Goal: Task Accomplishment & Management: Manage account settings

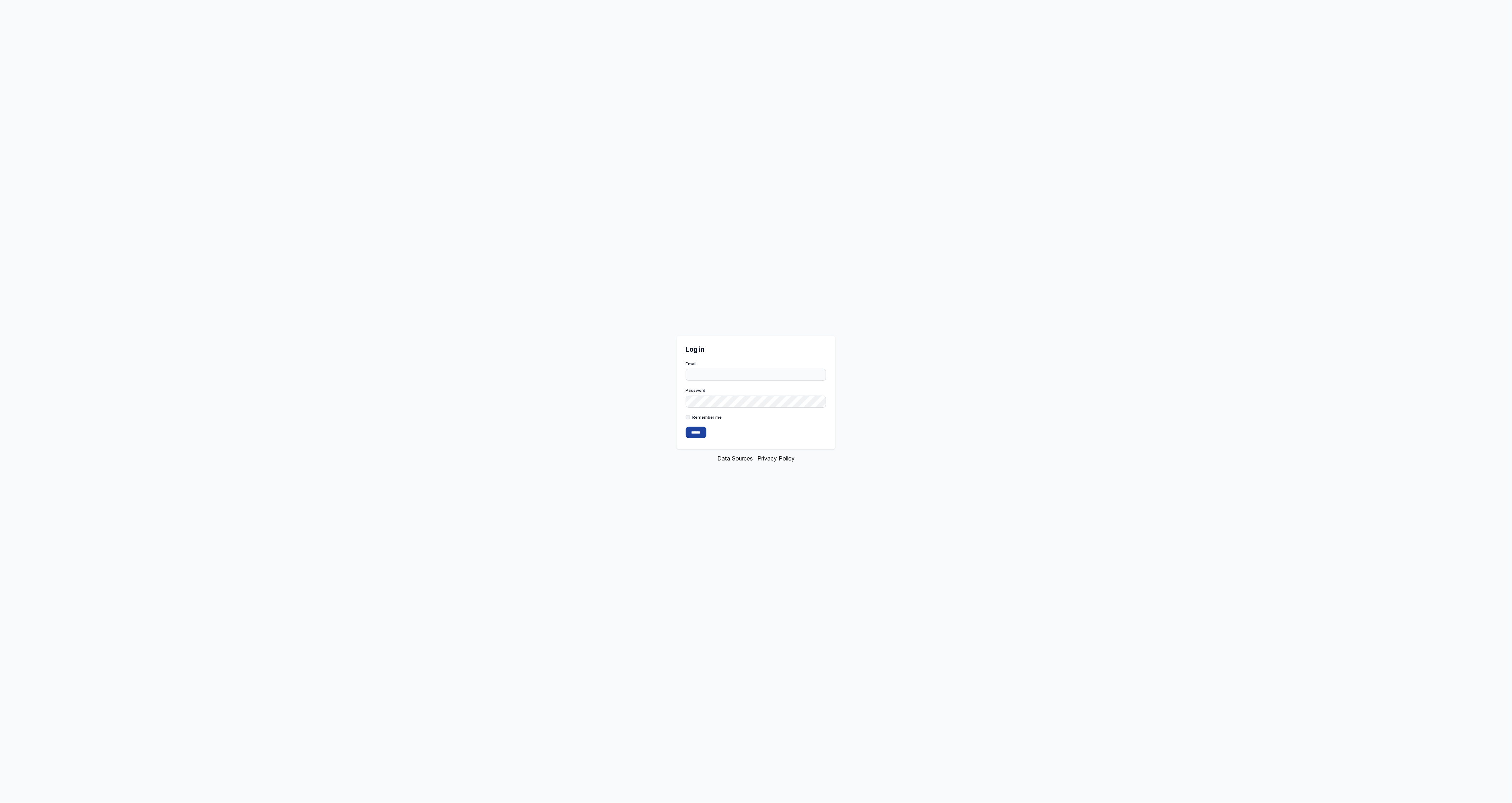
type input "**********"
click at [695, 431] on input "******" at bounding box center [696, 432] width 20 height 11
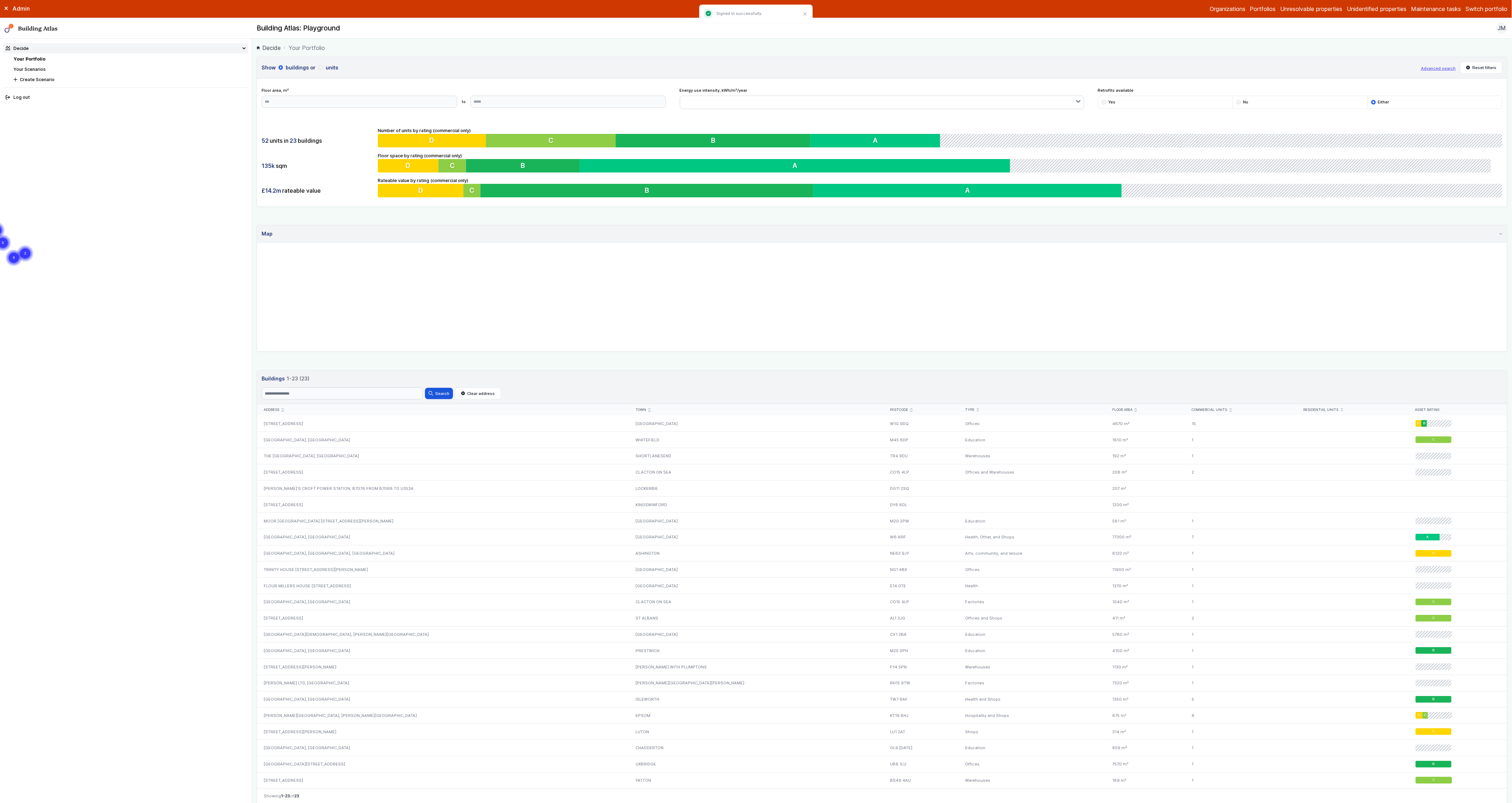
click at [42, 69] on link "Your Scenarios" at bounding box center [29, 69] width 32 height 5
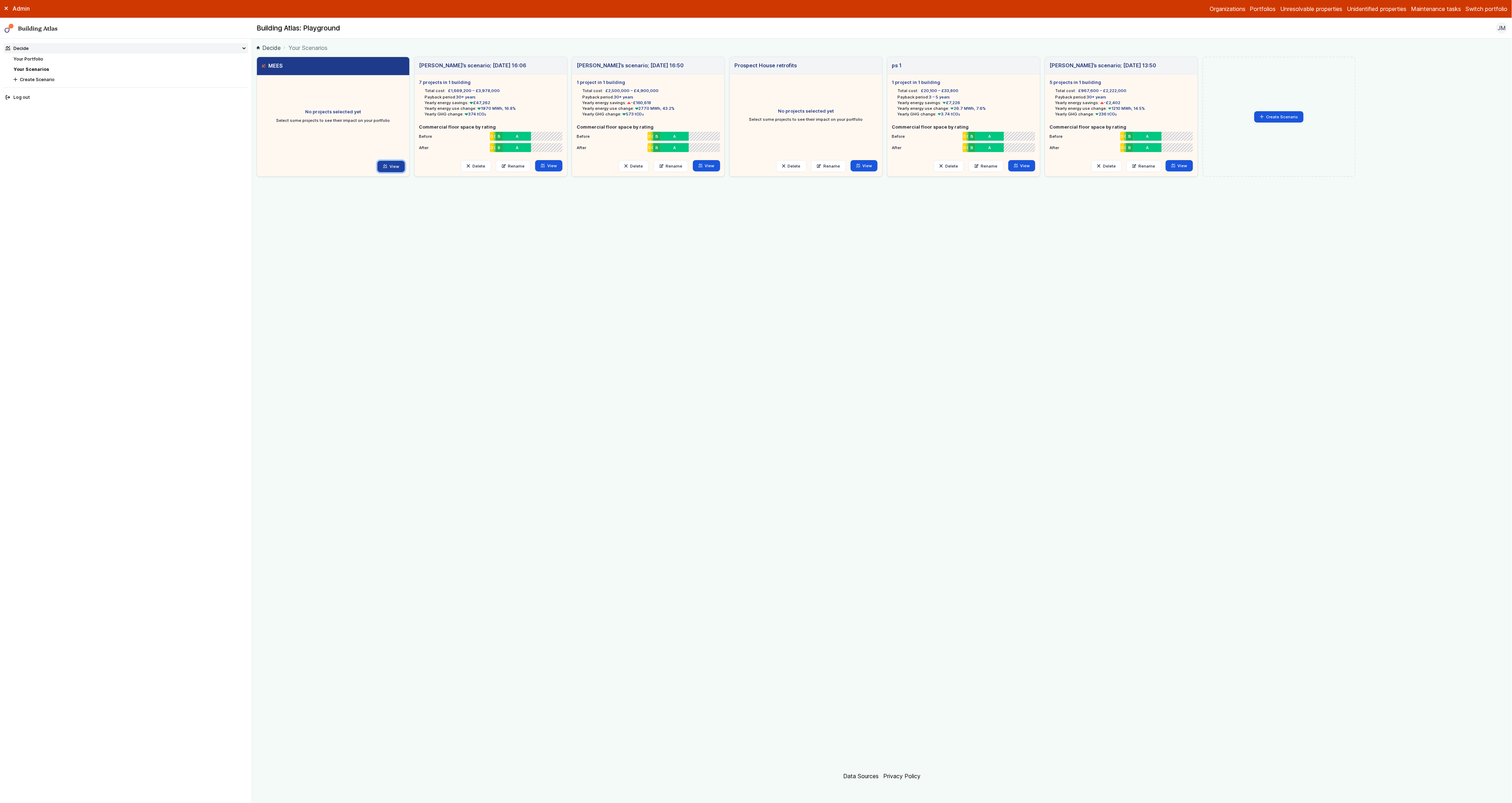
click at [391, 165] on link "View" at bounding box center [391, 166] width 27 height 11
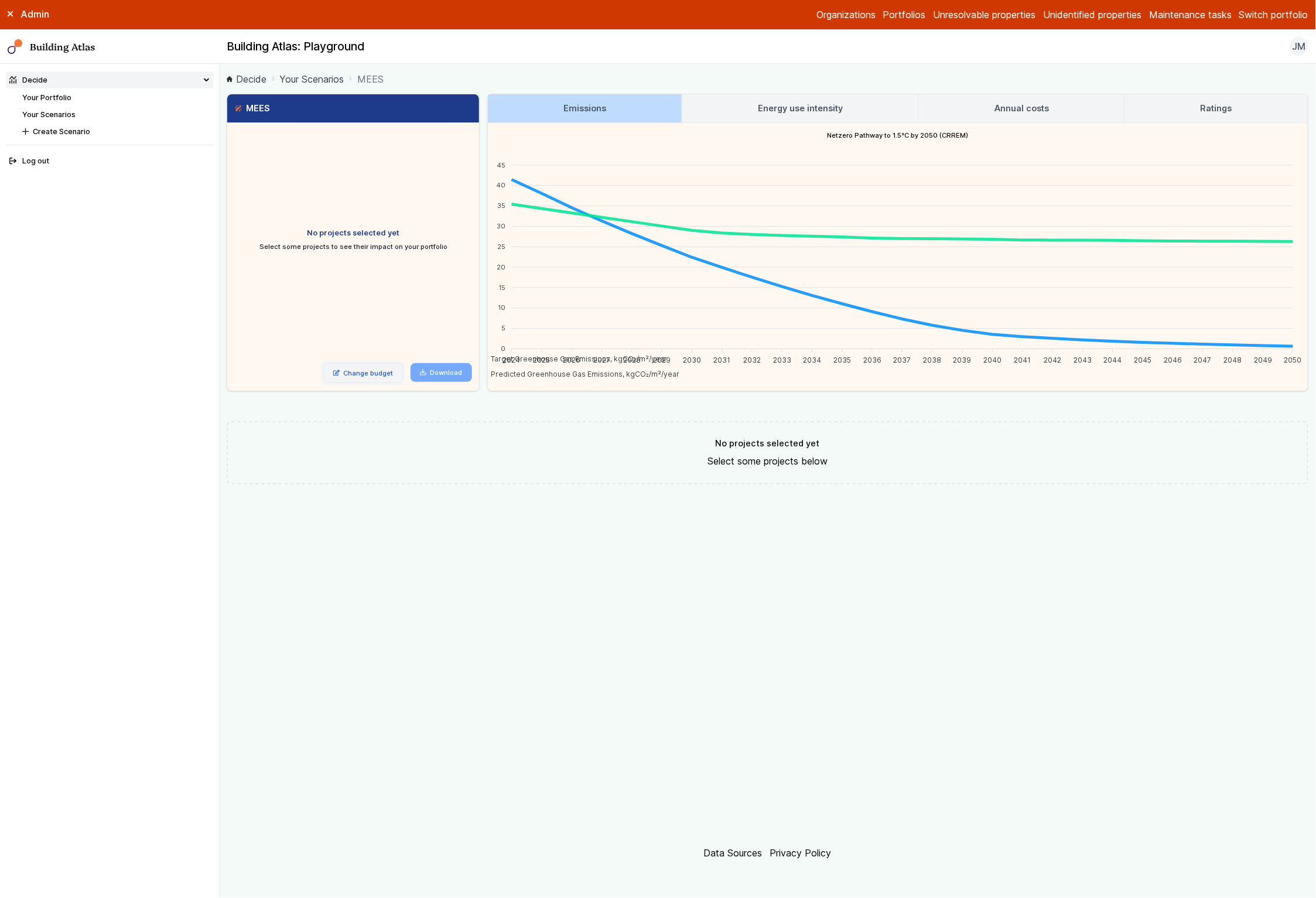
click at [370, 379] on link "Change budget" at bounding box center [363, 373] width 80 height 20
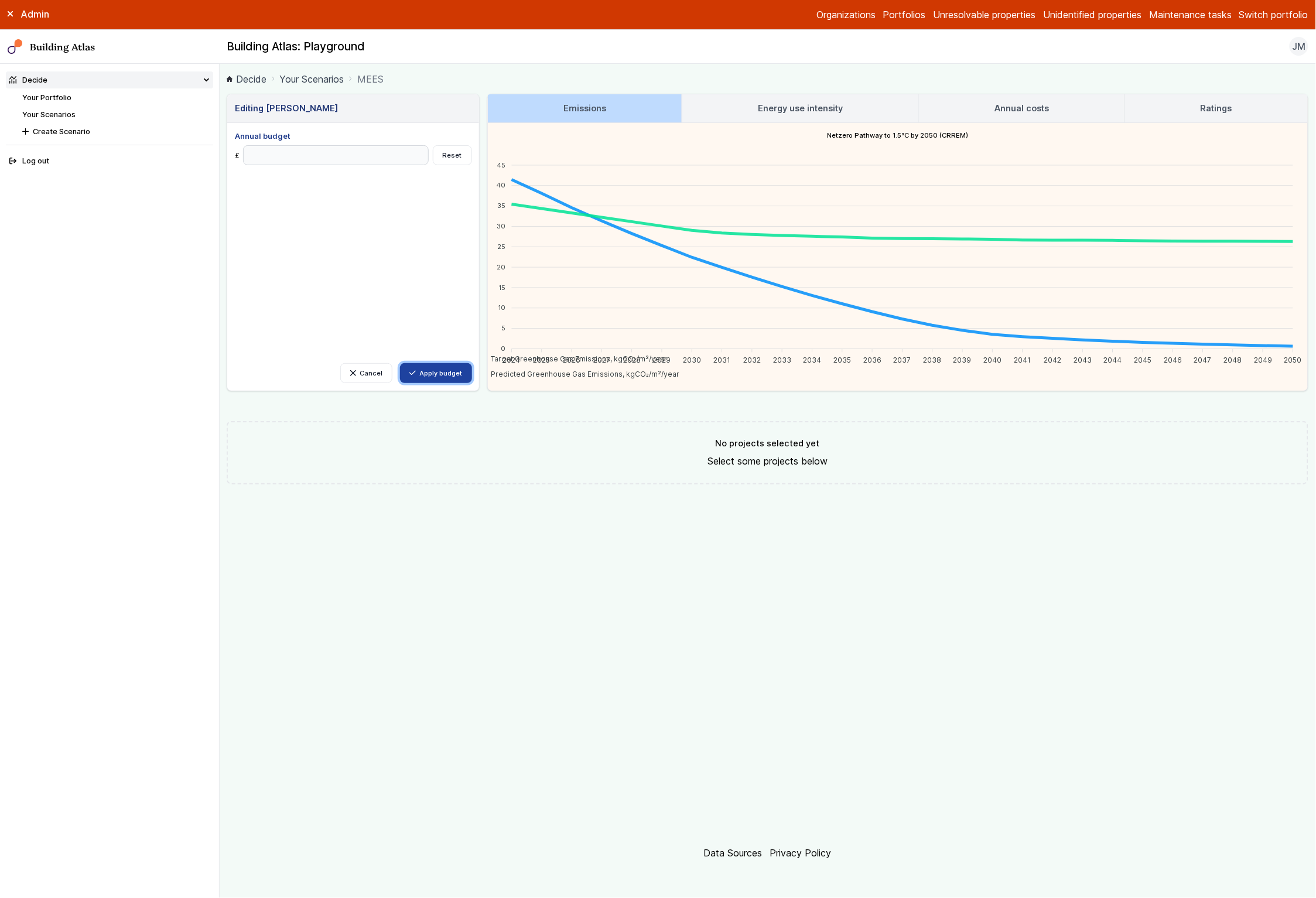
click at [419, 371] on button "Apply budget" at bounding box center [435, 373] width 72 height 20
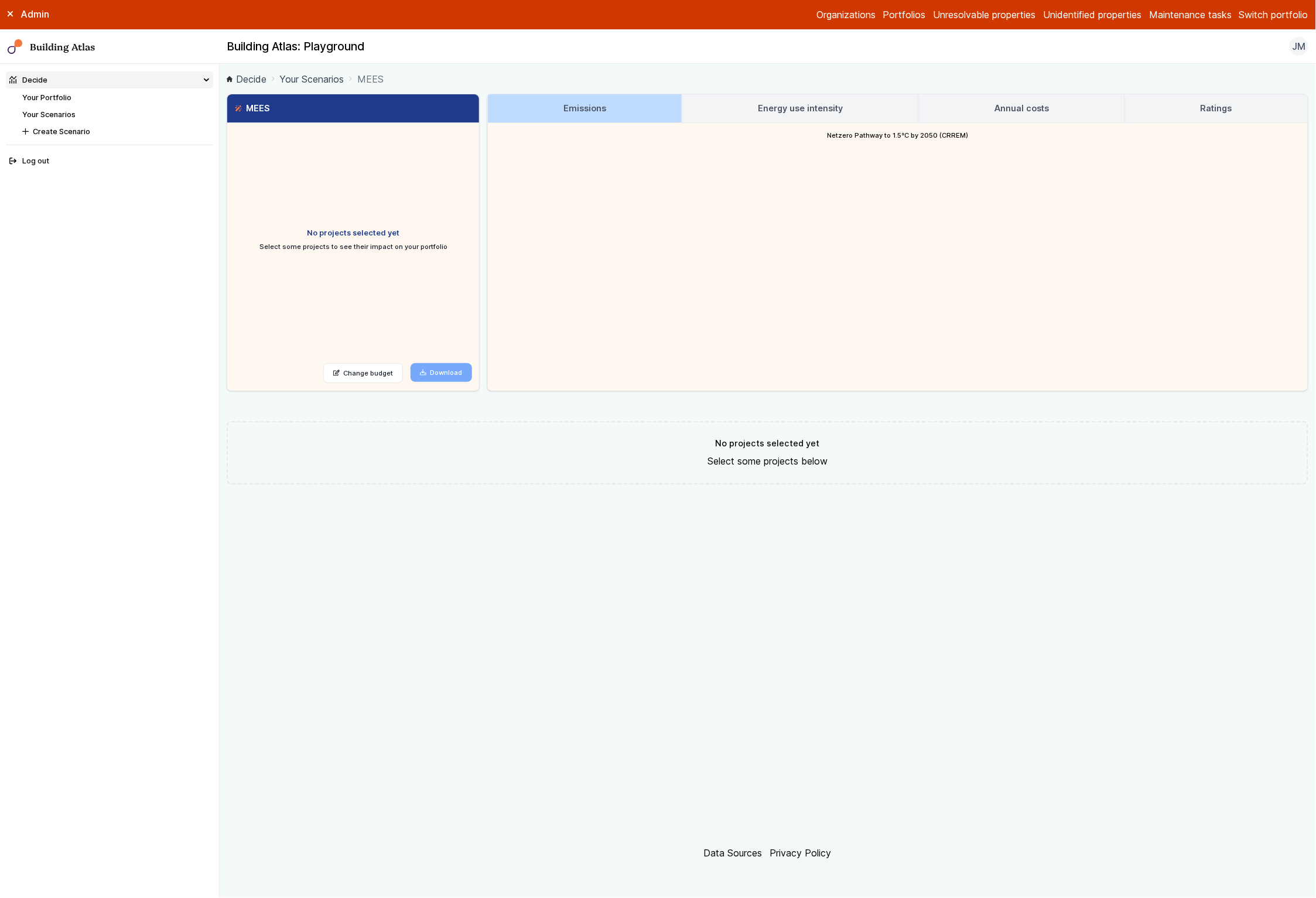
click at [39, 111] on link "Your Scenarios" at bounding box center [49, 114] width 54 height 9
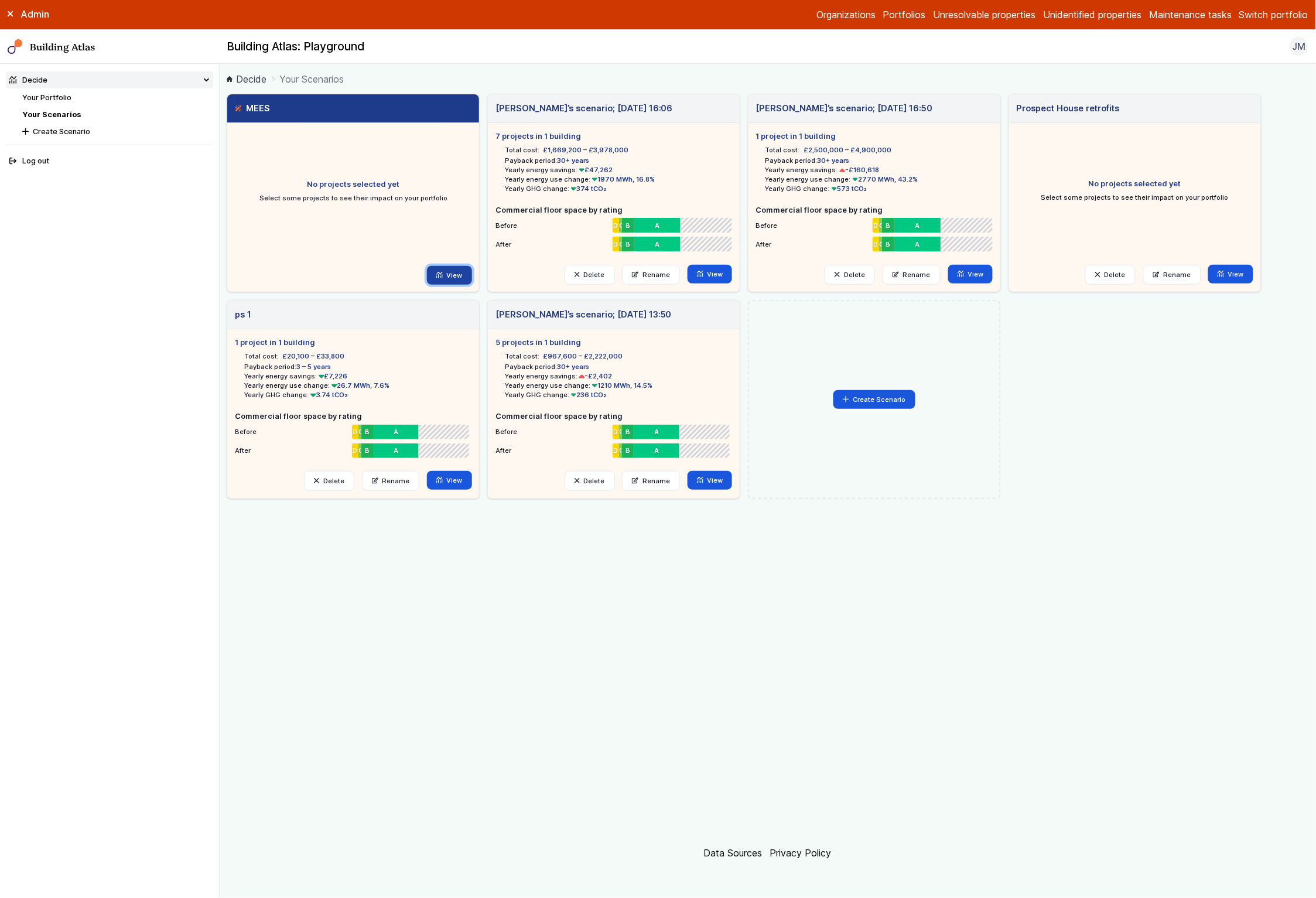
click at [462, 279] on link "View" at bounding box center [449, 275] width 45 height 19
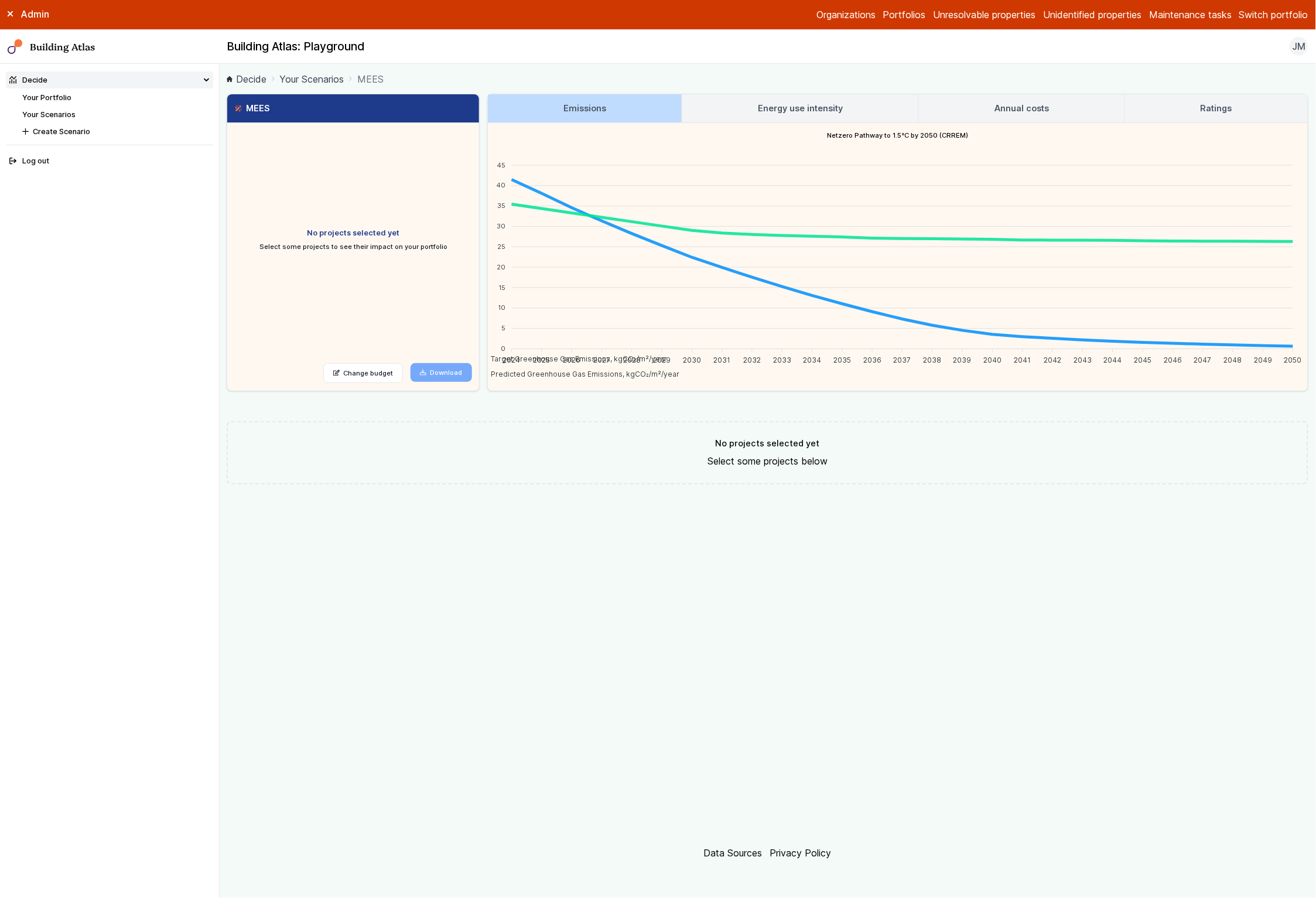
click at [60, 99] on link "Your Portfolio" at bounding box center [47, 97] width 50 height 9
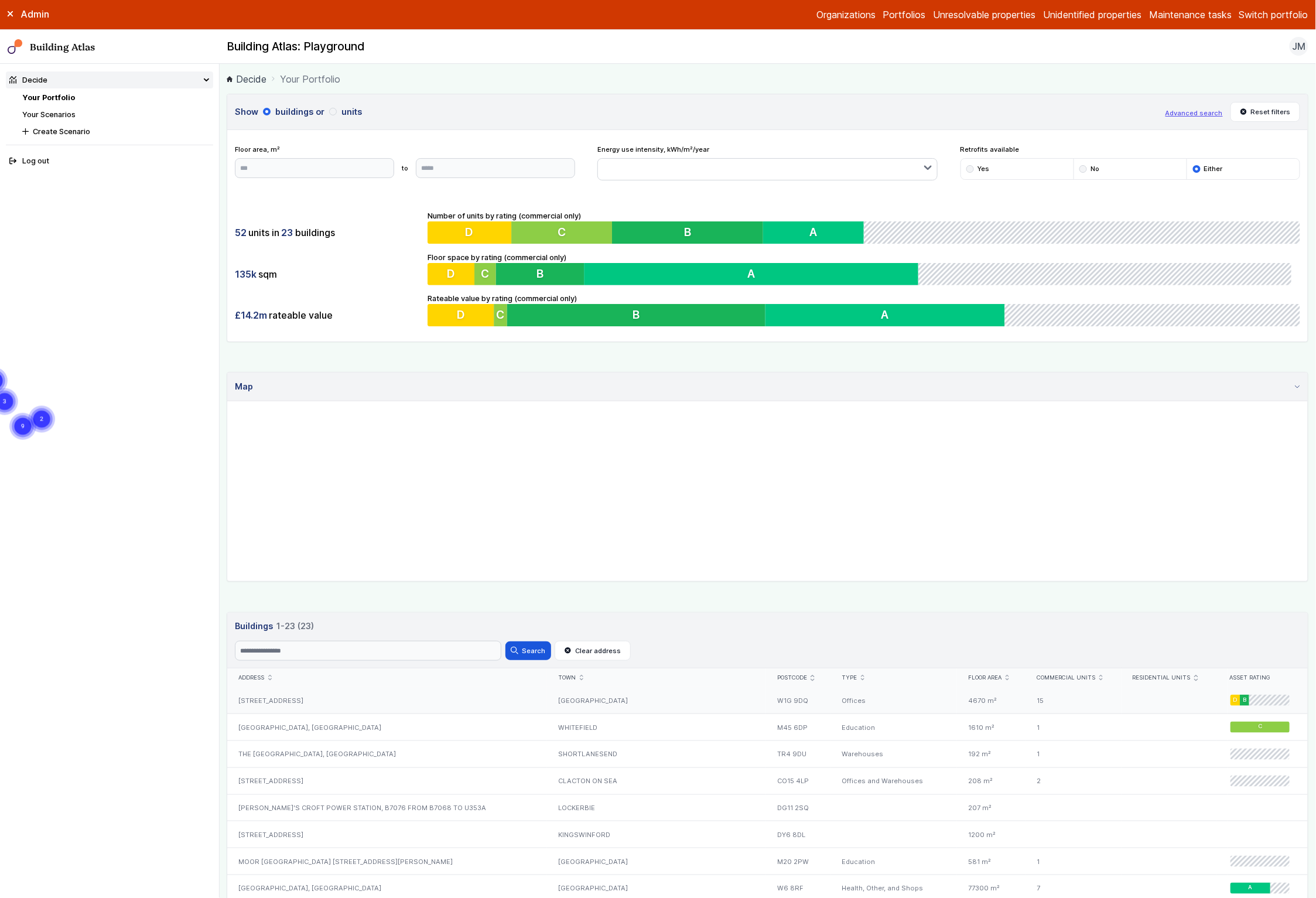
click at [322, 710] on div "[STREET_ADDRESS]" at bounding box center [387, 700] width 320 height 27
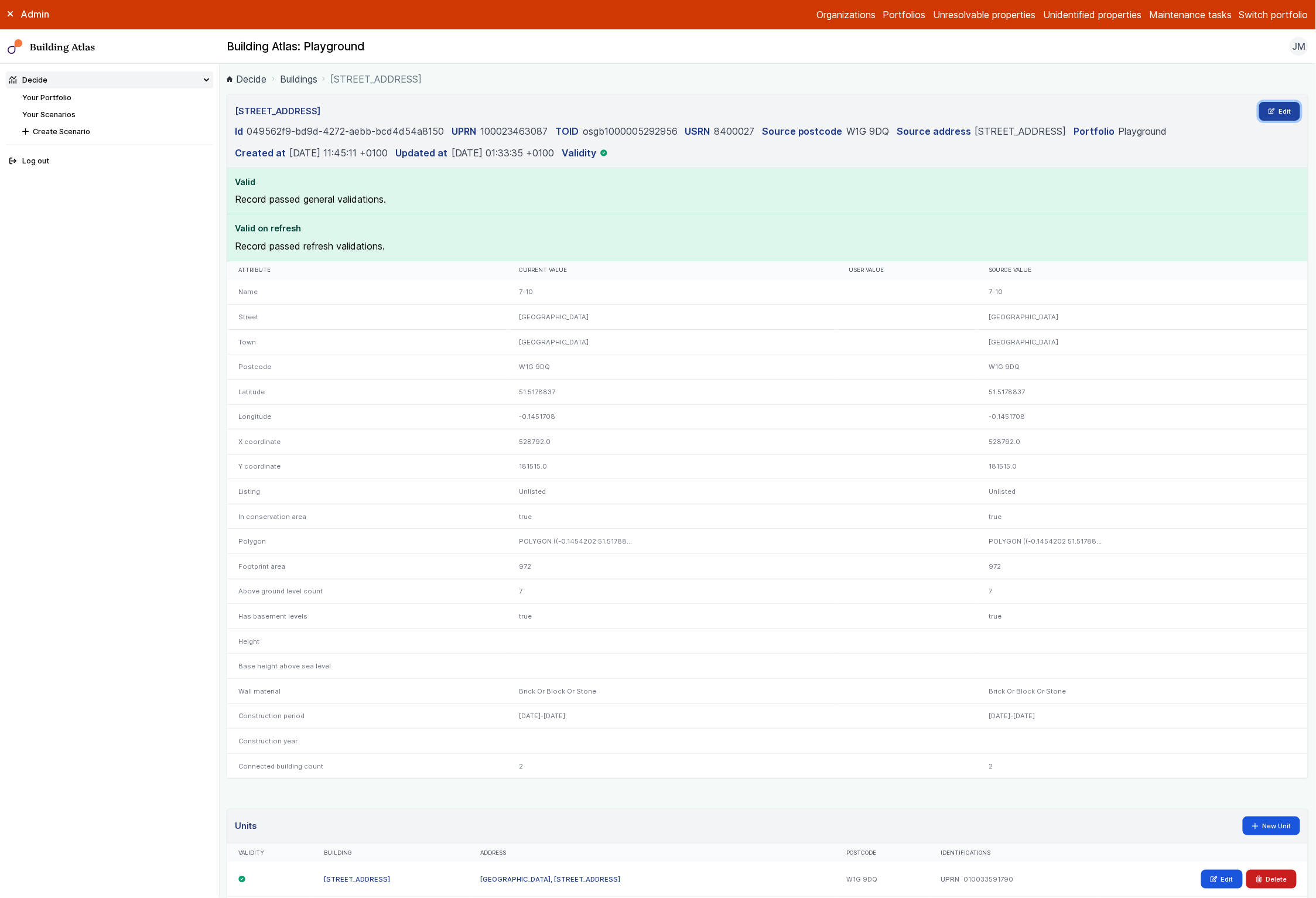
click at [1280, 114] on link "Edit" at bounding box center [1280, 111] width 42 height 19
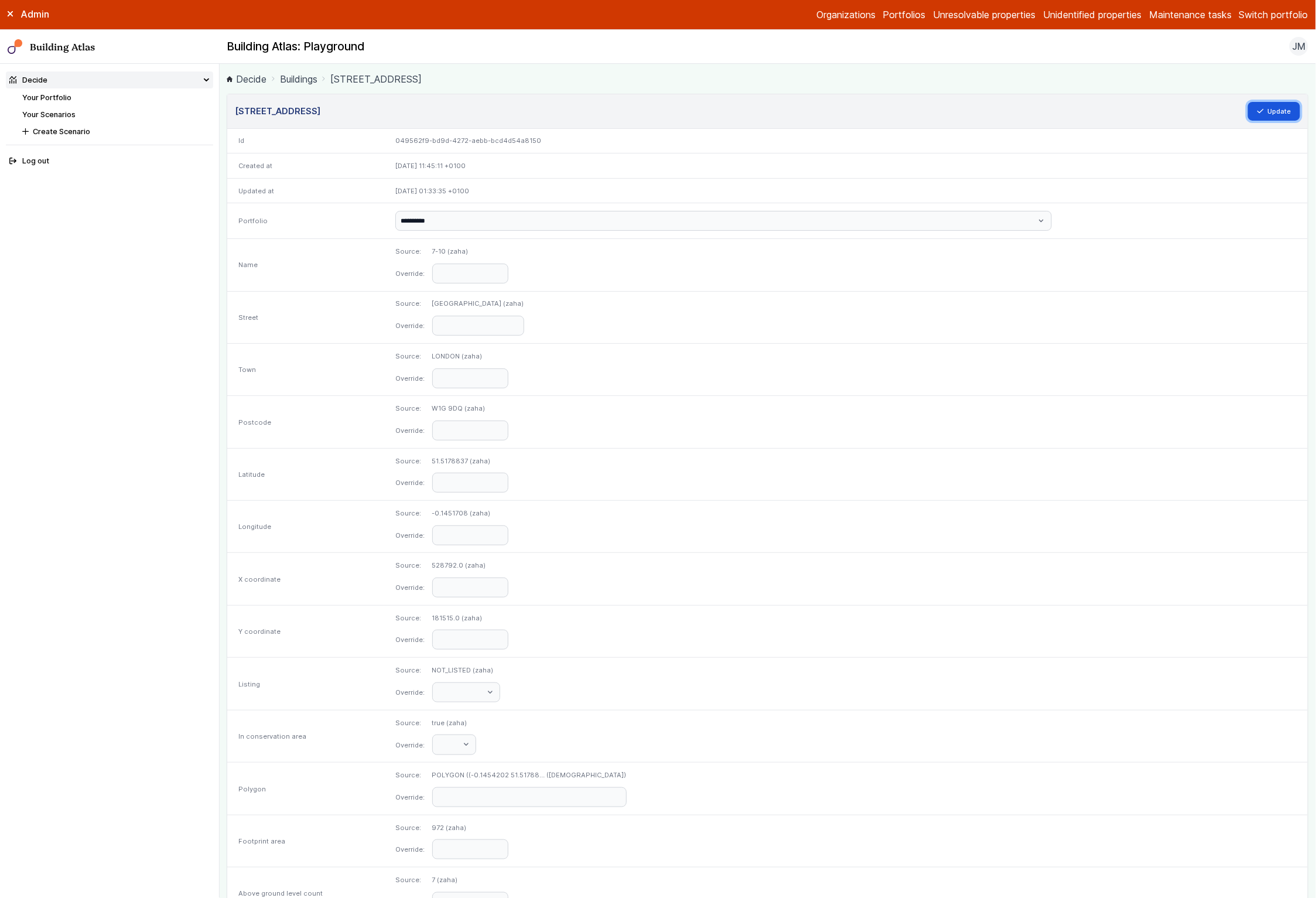
click at [1280, 114] on button "Update" at bounding box center [1274, 111] width 53 height 19
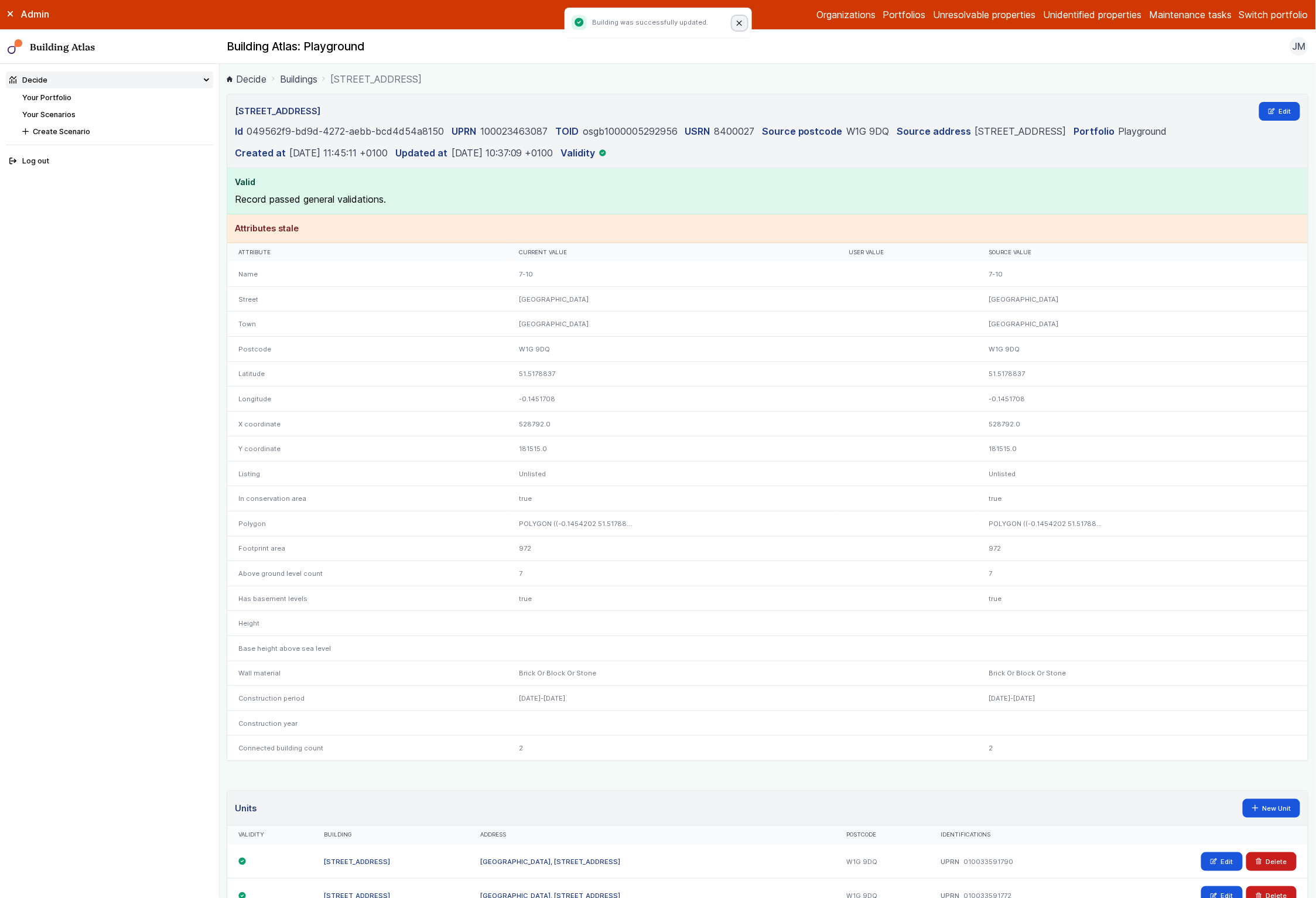
click at [733, 21] on button "Close" at bounding box center [739, 23] width 15 height 15
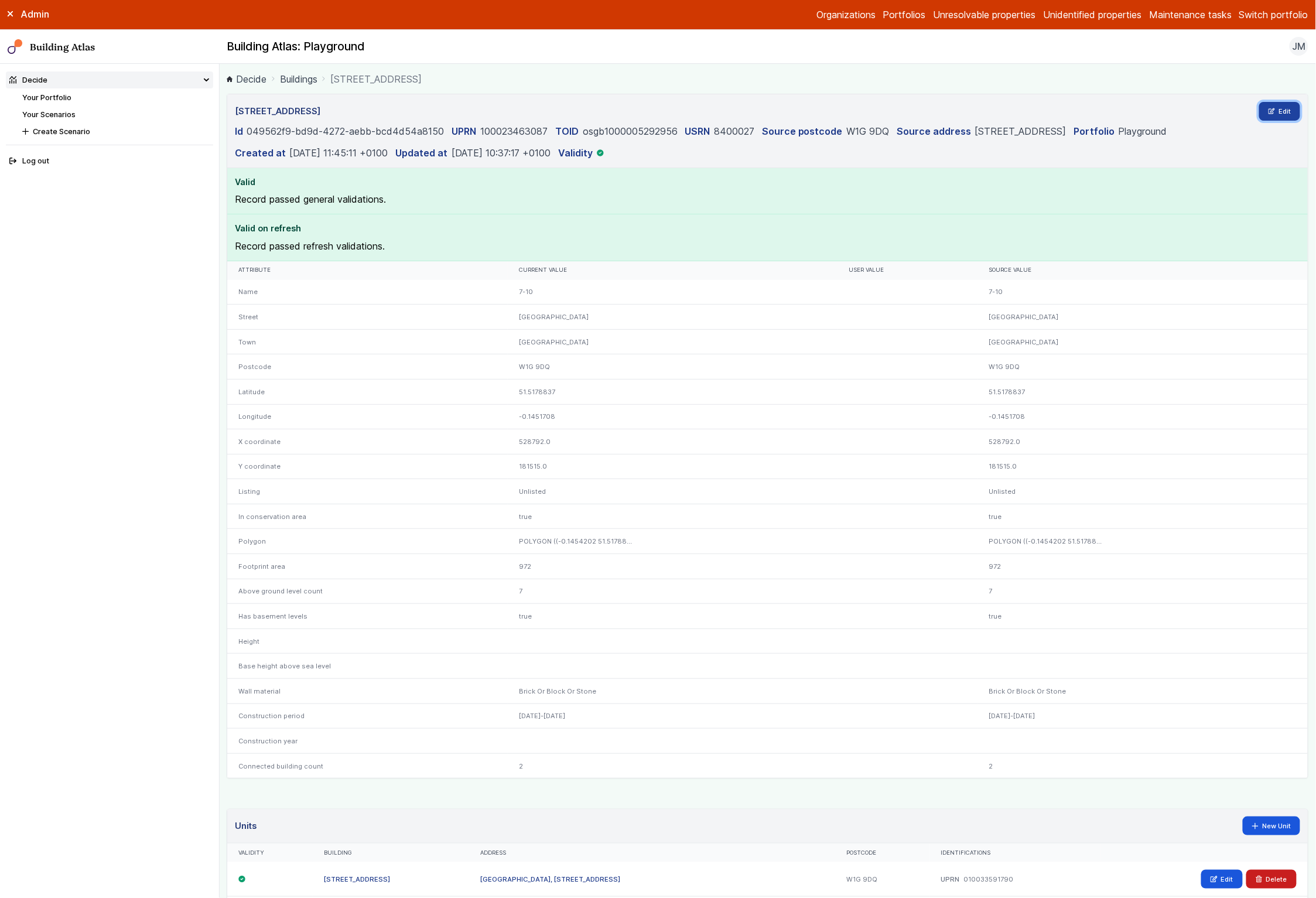
click at [1276, 118] on link "Edit" at bounding box center [1280, 111] width 42 height 19
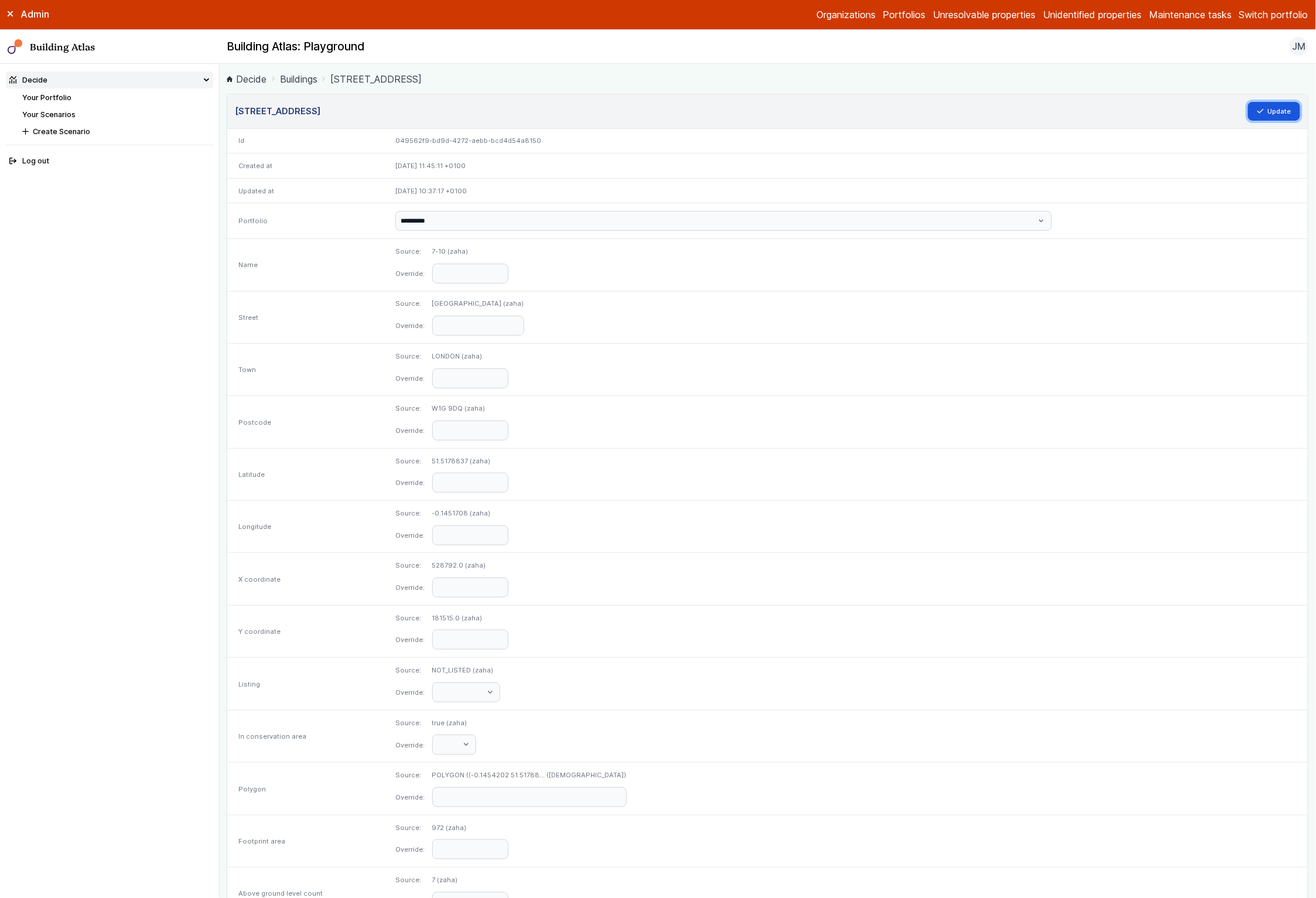
click at [1276, 118] on button "Update" at bounding box center [1274, 111] width 53 height 19
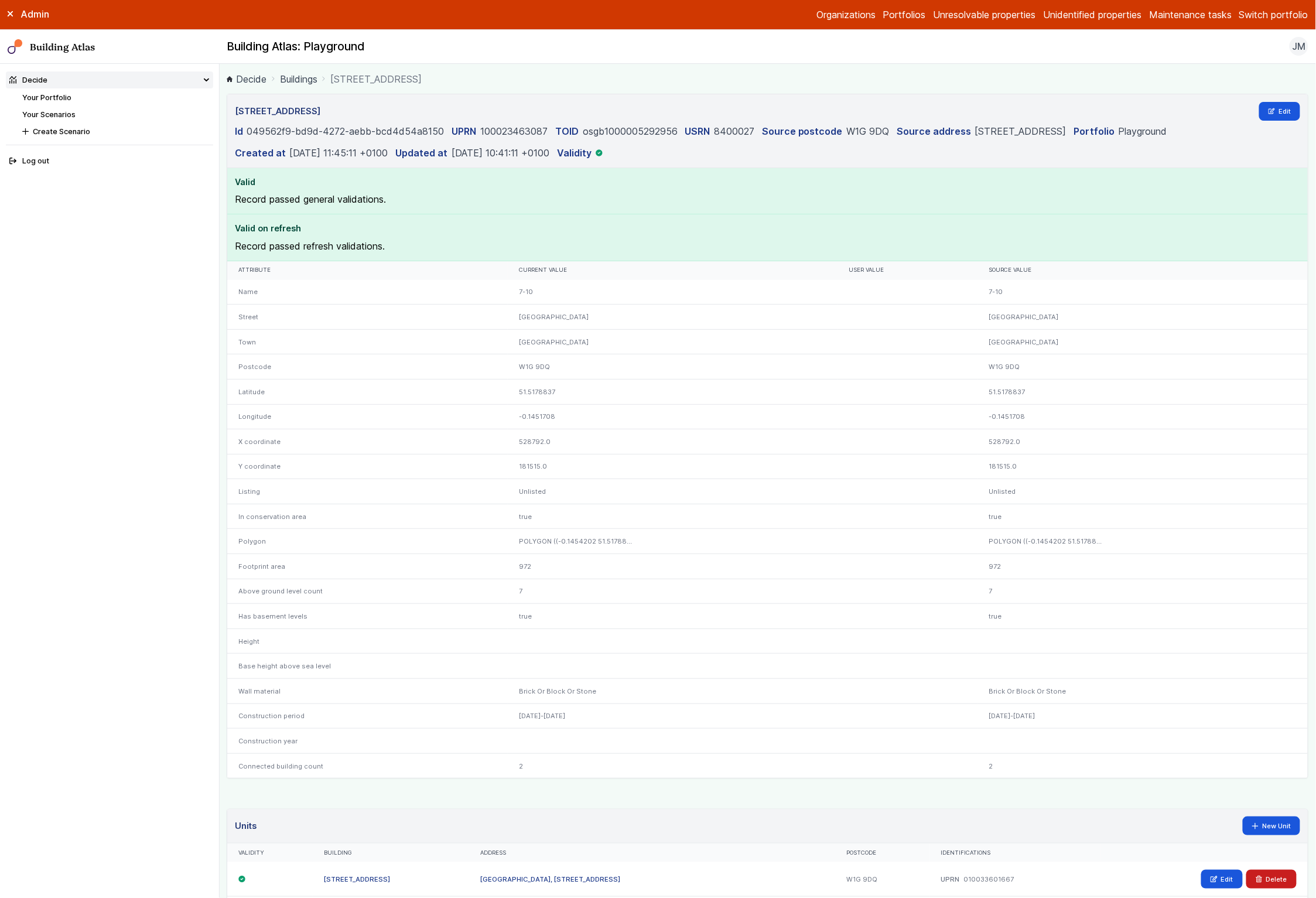
click at [68, 114] on link "Your Scenarios" at bounding box center [49, 114] width 54 height 9
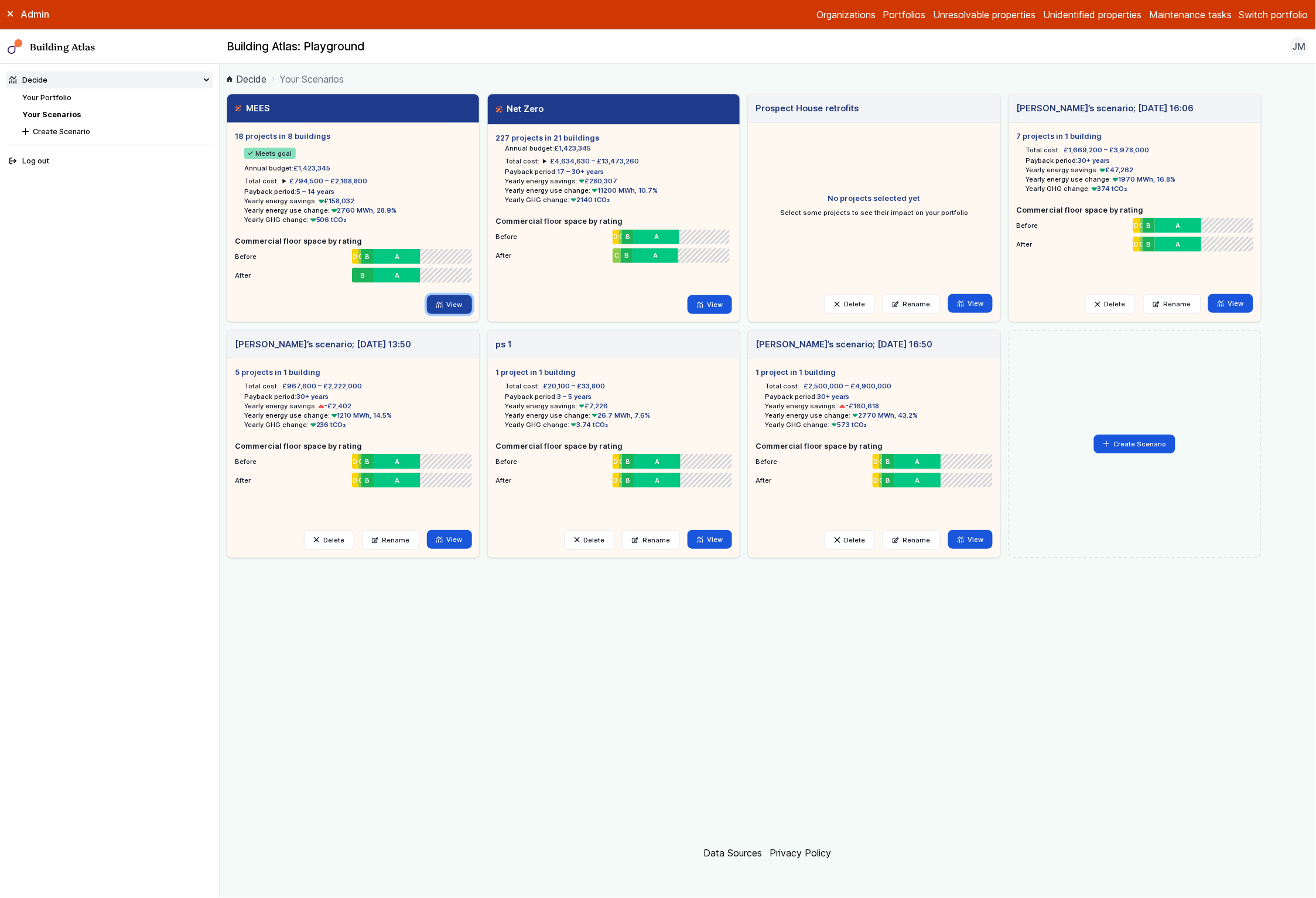
click at [470, 301] on link "View" at bounding box center [449, 304] width 45 height 19
click at [700, 298] on link "View" at bounding box center [709, 304] width 45 height 19
click at [1260, 18] on button "Switch portfolio" at bounding box center [1274, 15] width 69 height 14
click at [736, 721] on div "MEES 18 projects in 8 buildings Meets goal Annual budget: £1,423,345 Total cost…" at bounding box center [768, 463] width 1082 height 737
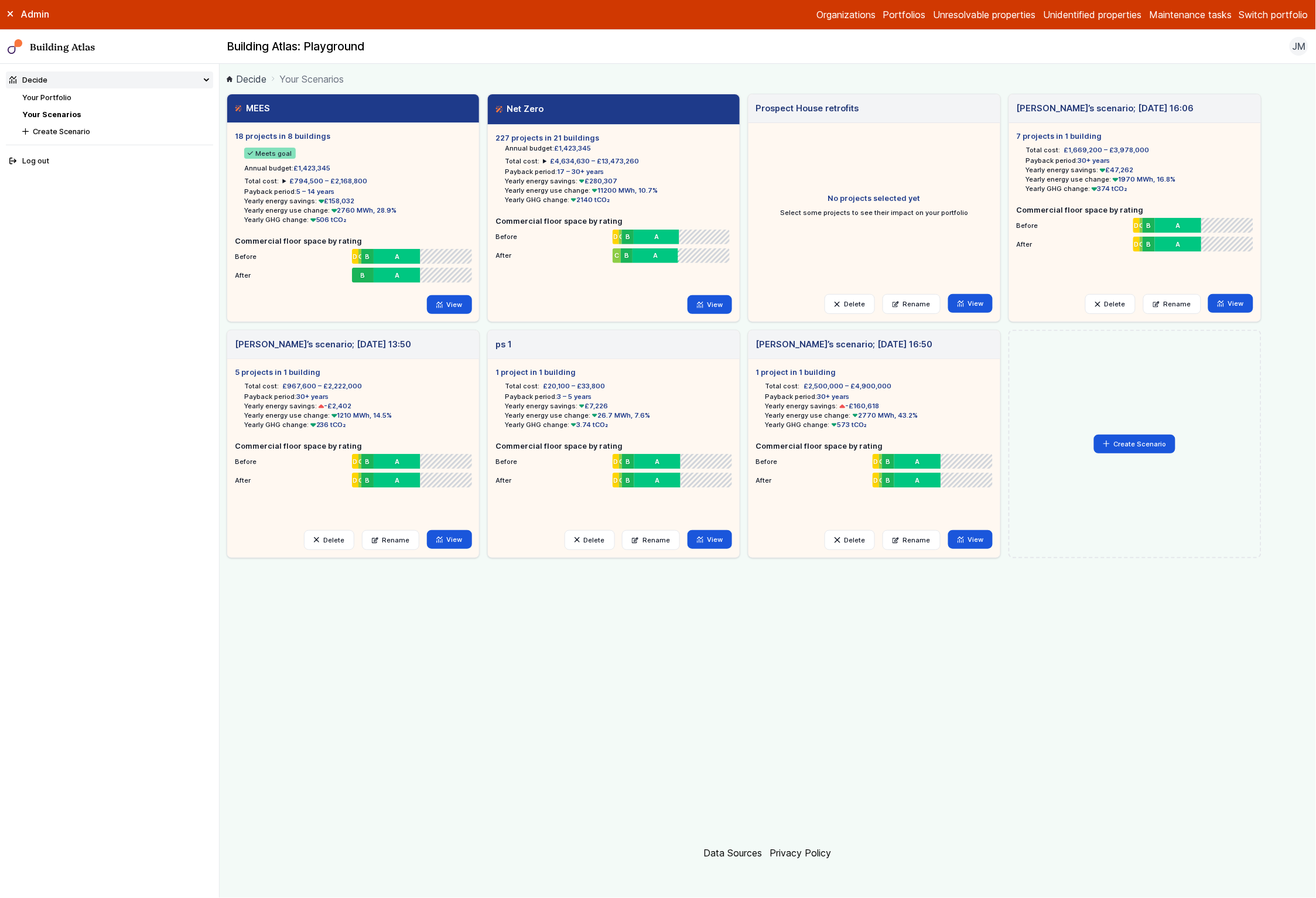
click at [267, 612] on div "MEES 18 projects in 8 buildings Meets goal Annual budget: £1,423,345 Total cost…" at bounding box center [768, 463] width 1082 height 737
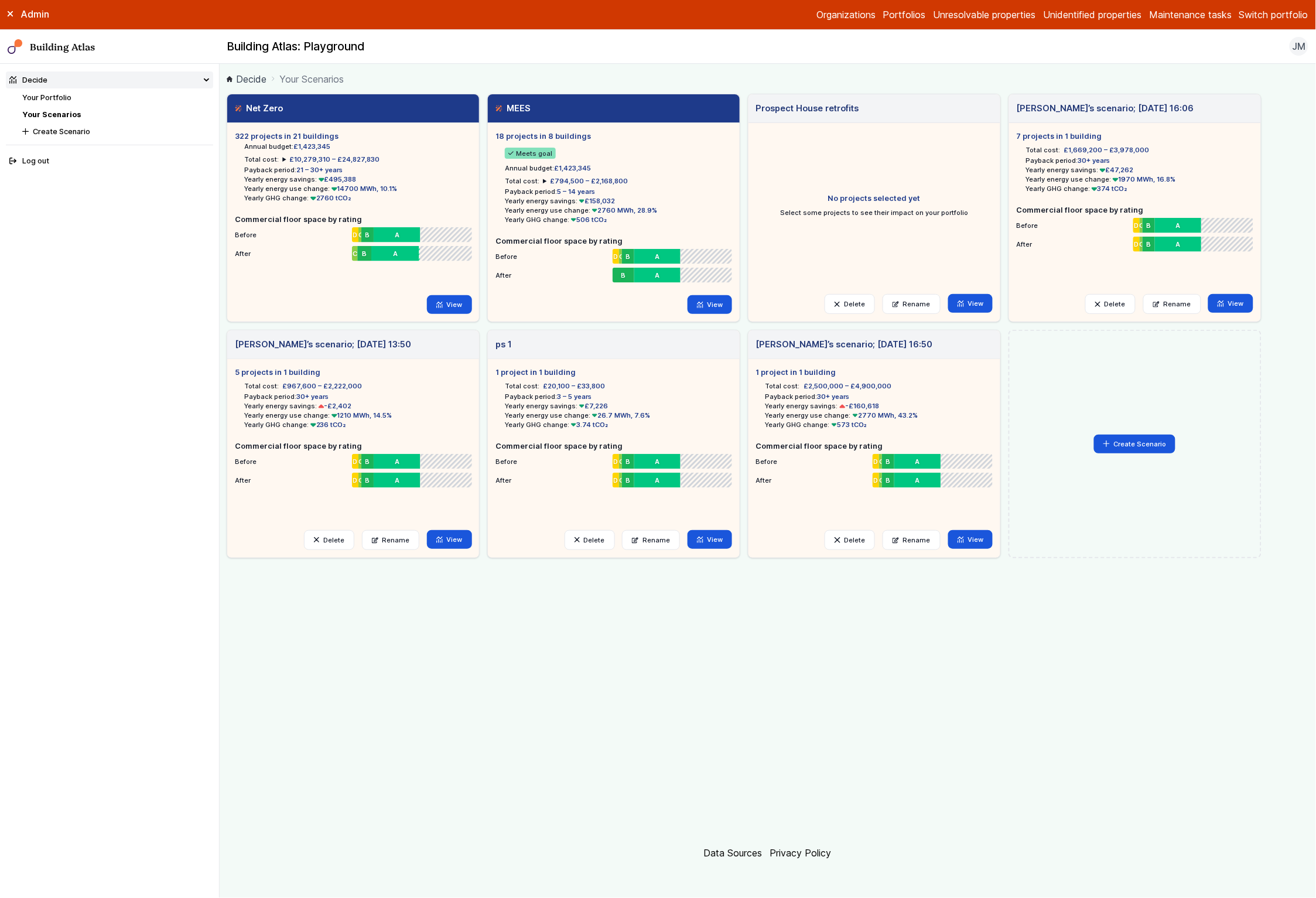
click at [1274, 24] on div "Admin Organizations Portfolios Unresolvable properties Unidentified properties …" at bounding box center [658, 15] width 1316 height 30
click at [1280, 12] on button "Switch portfolio" at bounding box center [1274, 15] width 69 height 14
click at [0, 0] on button "GP surgeries" at bounding box center [0, 0] width 0 height 0
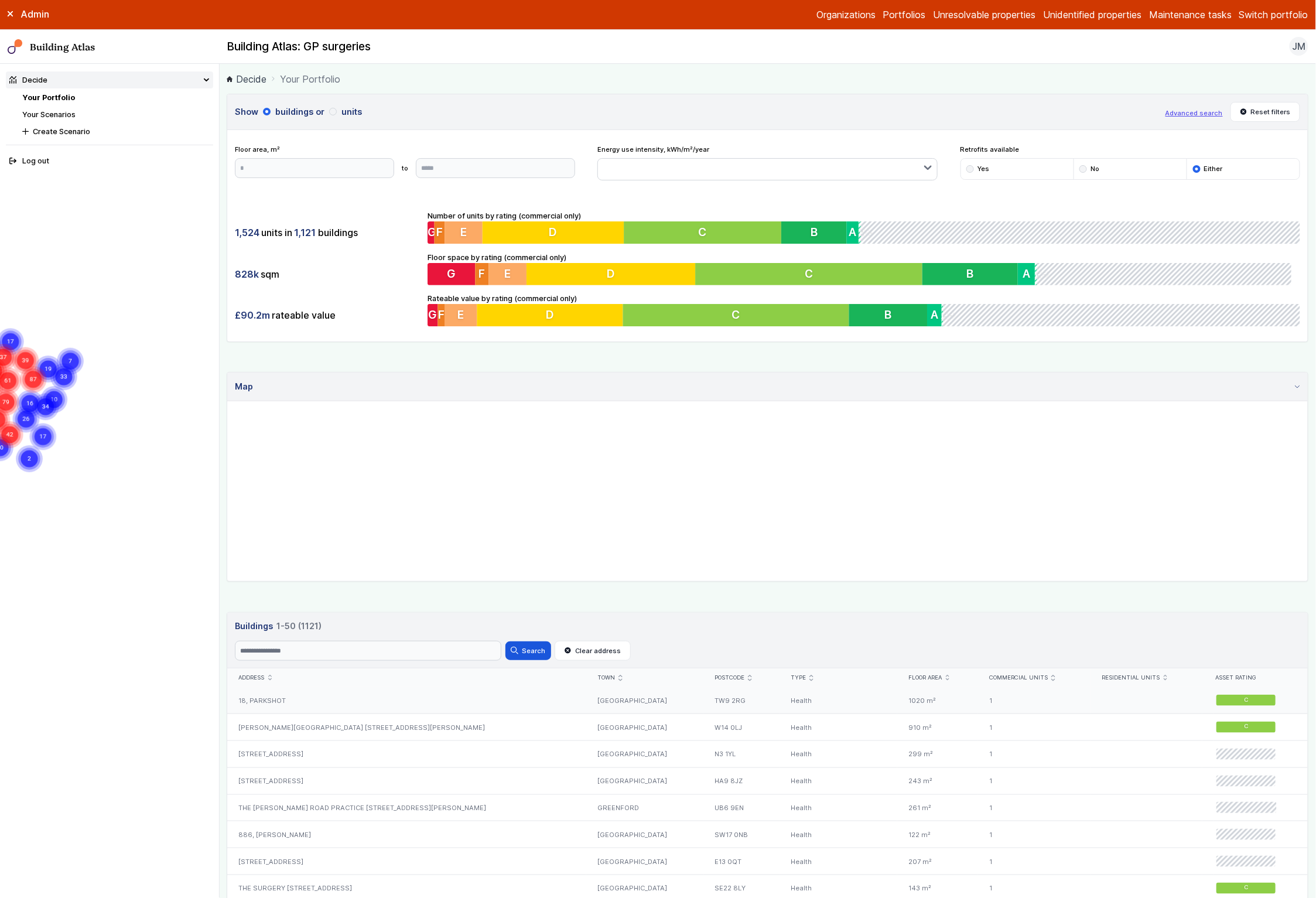
click at [265, 700] on div "18, PARKSHOT" at bounding box center [406, 700] width 358 height 27
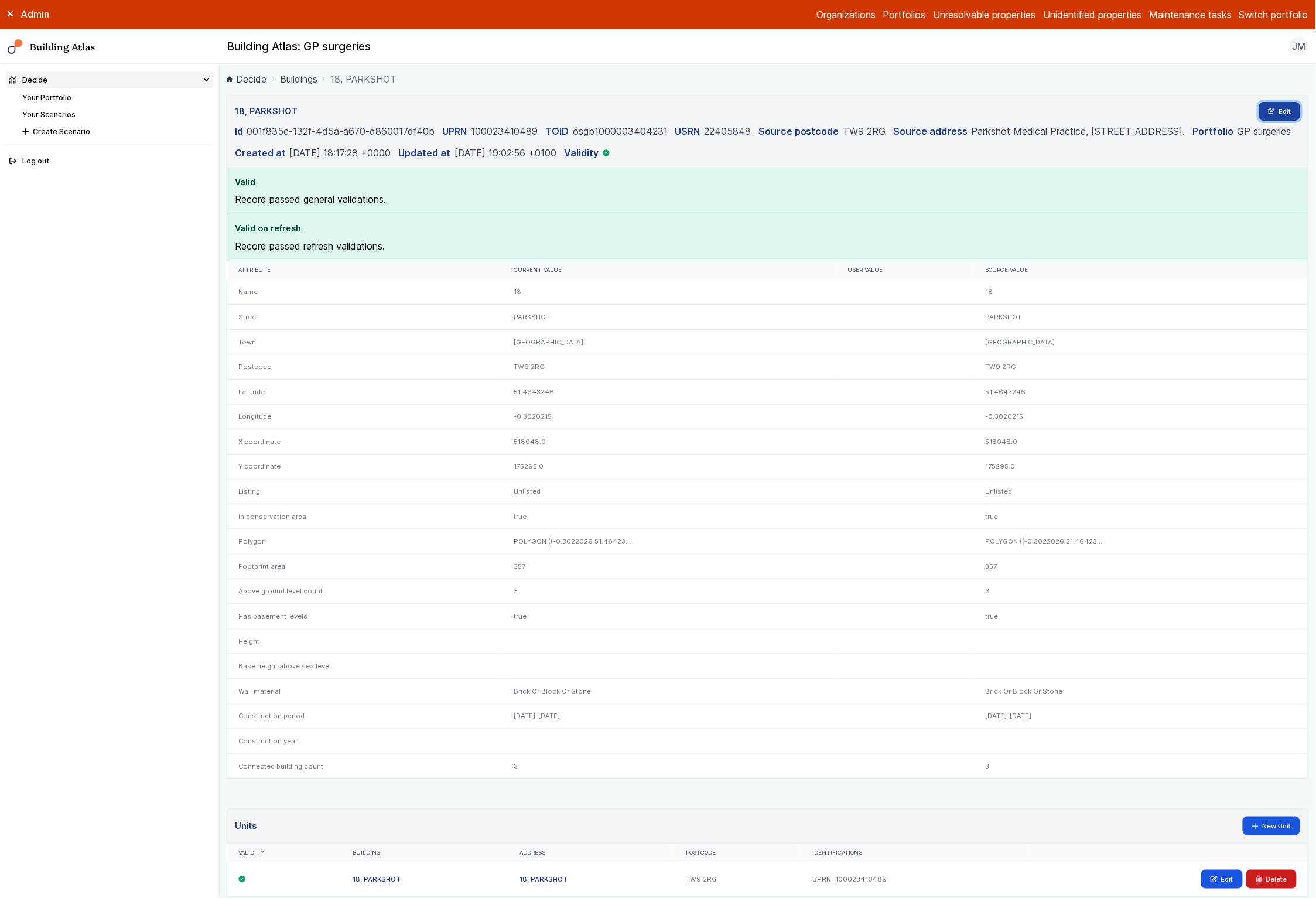
click at [1285, 112] on link "Edit" at bounding box center [1280, 111] width 42 height 19
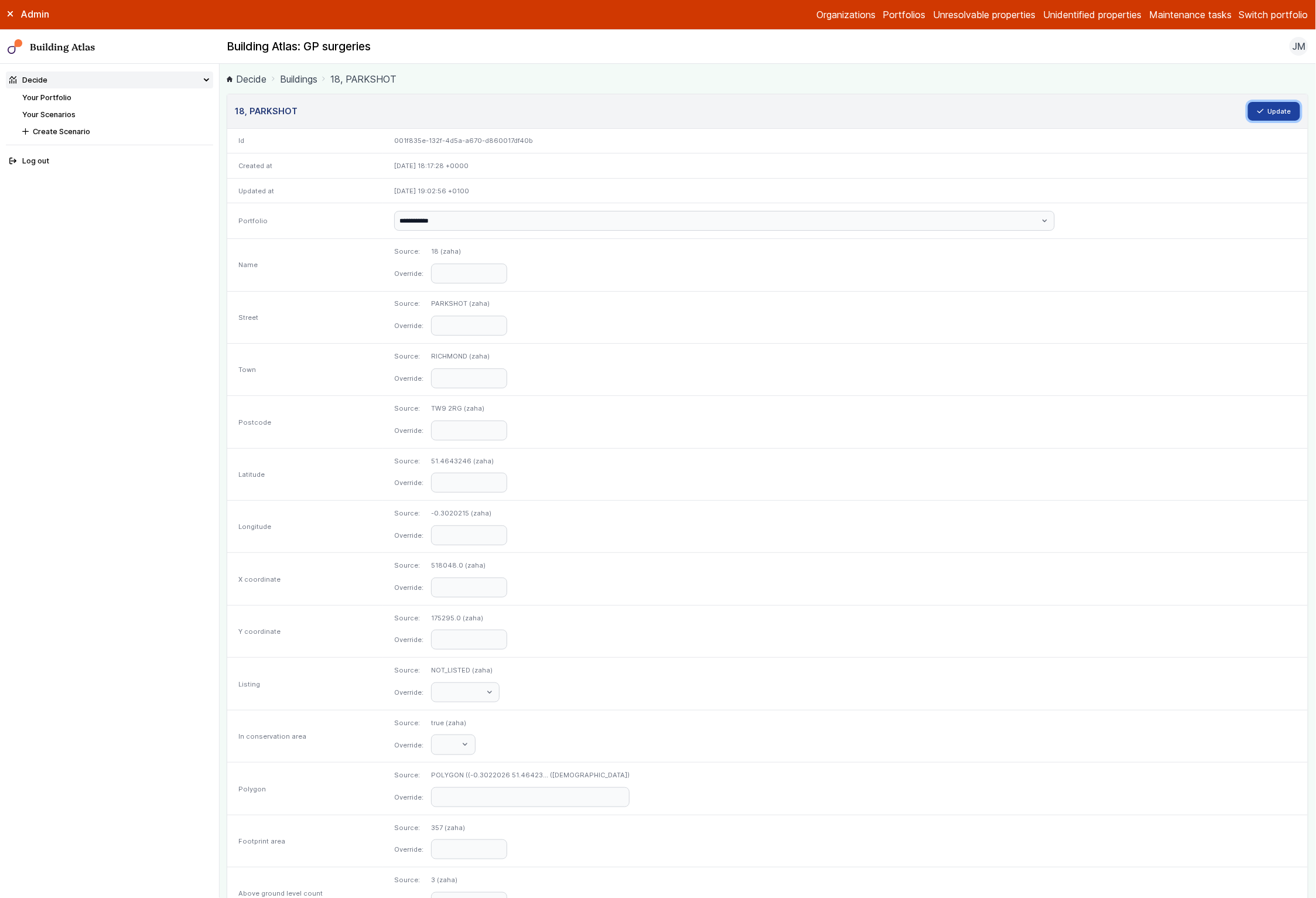
click at [1273, 112] on button "Update" at bounding box center [1274, 111] width 53 height 19
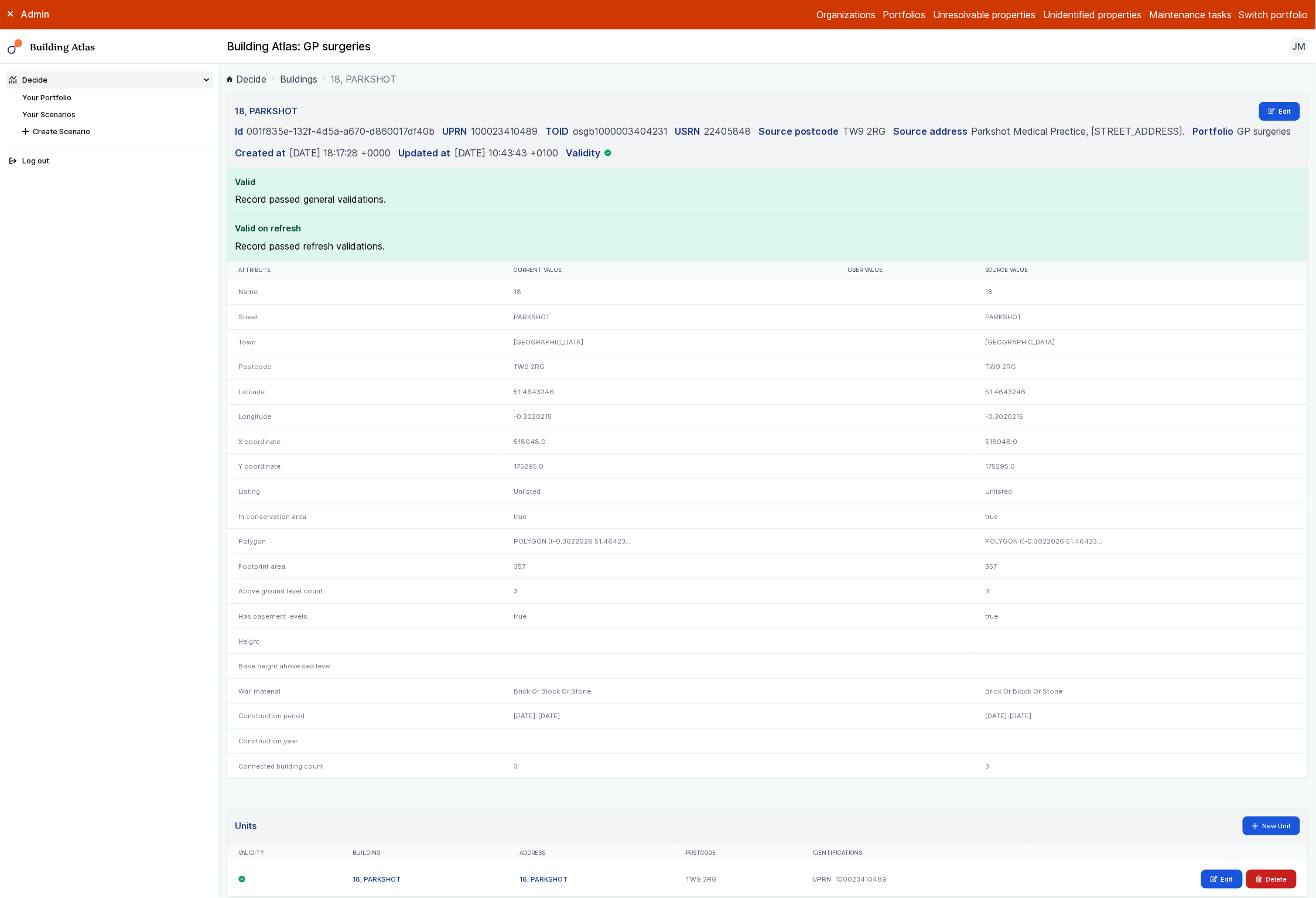
click at [72, 115] on link "Your Scenarios" at bounding box center [49, 114] width 54 height 9
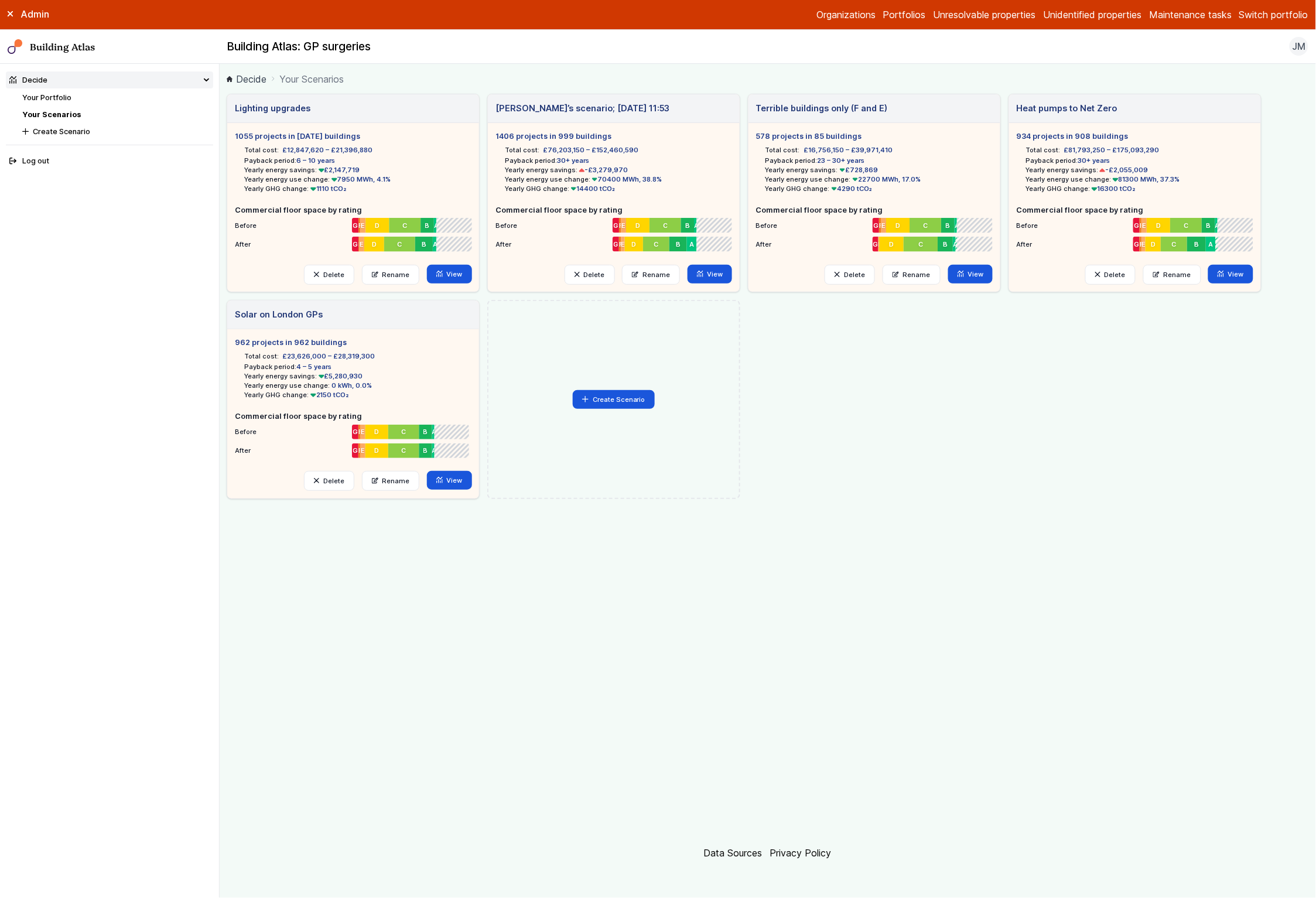
click at [69, 114] on link "Your Scenarios" at bounding box center [51, 114] width 59 height 9
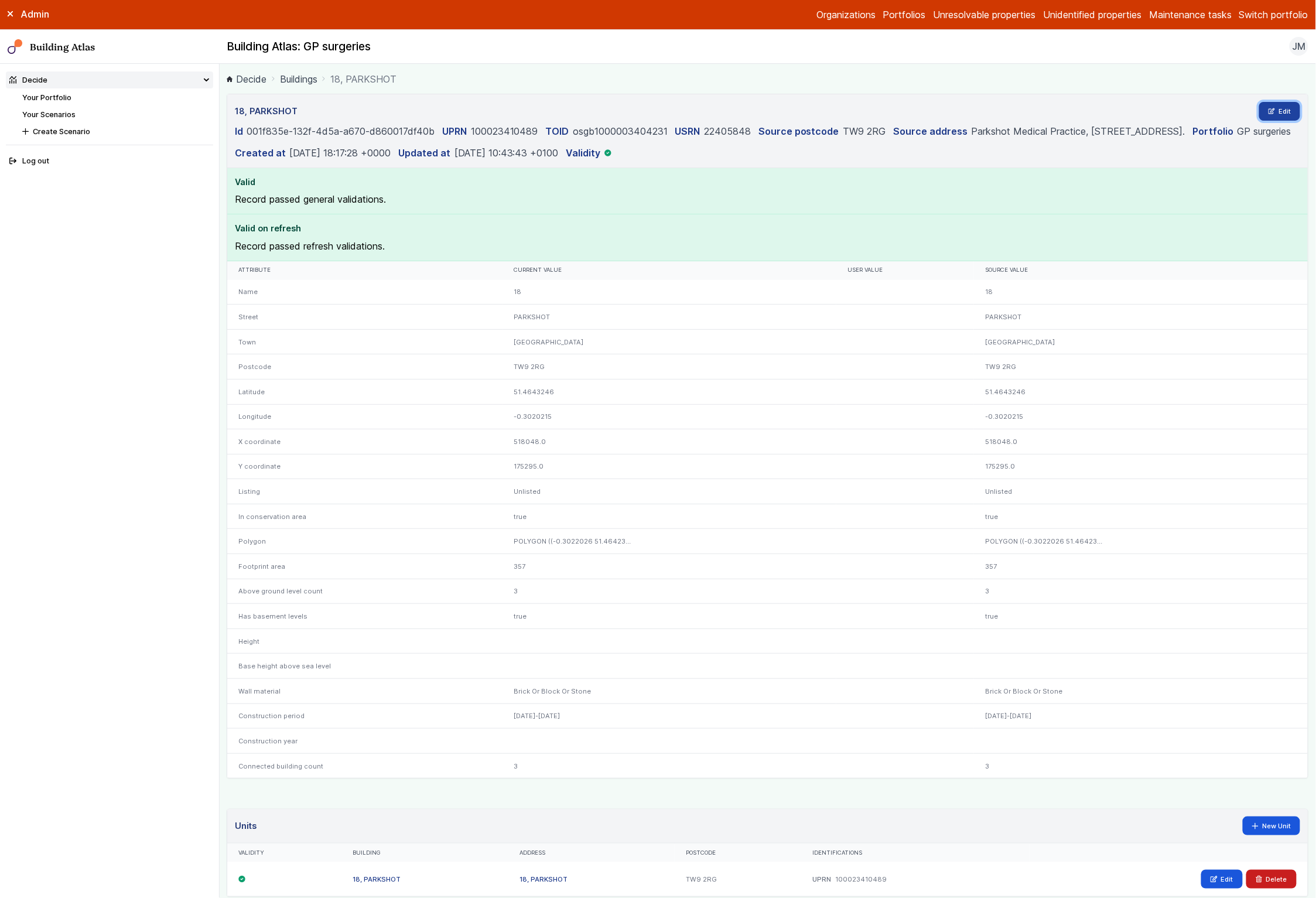
click at [1275, 106] on link "Edit" at bounding box center [1280, 111] width 42 height 19
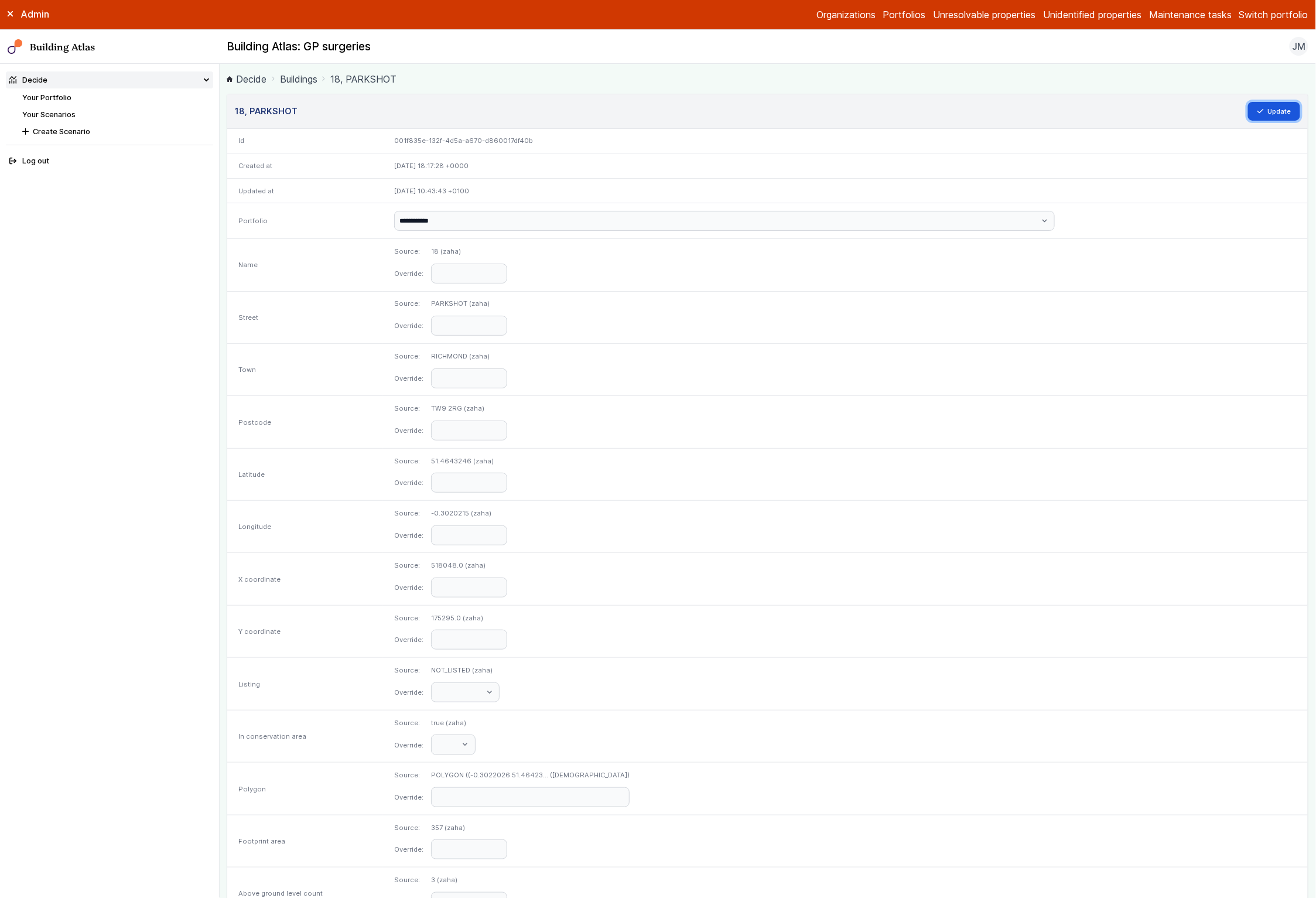
click at [1275, 106] on button "Update" at bounding box center [1274, 111] width 53 height 19
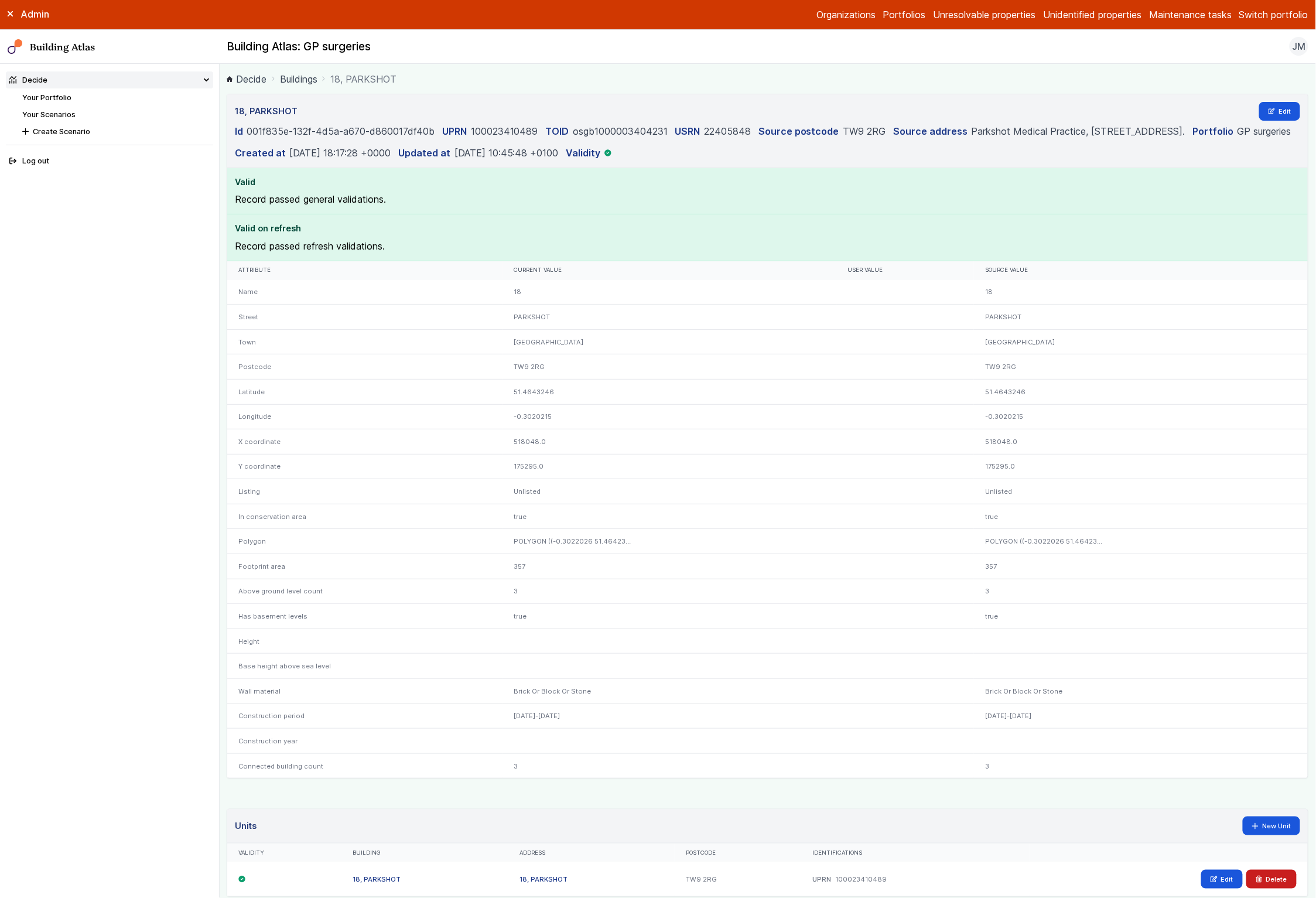
click at [71, 118] on link "Your Scenarios" at bounding box center [49, 114] width 54 height 9
click at [1259, 108] on link "Edit" at bounding box center [1280, 111] width 42 height 19
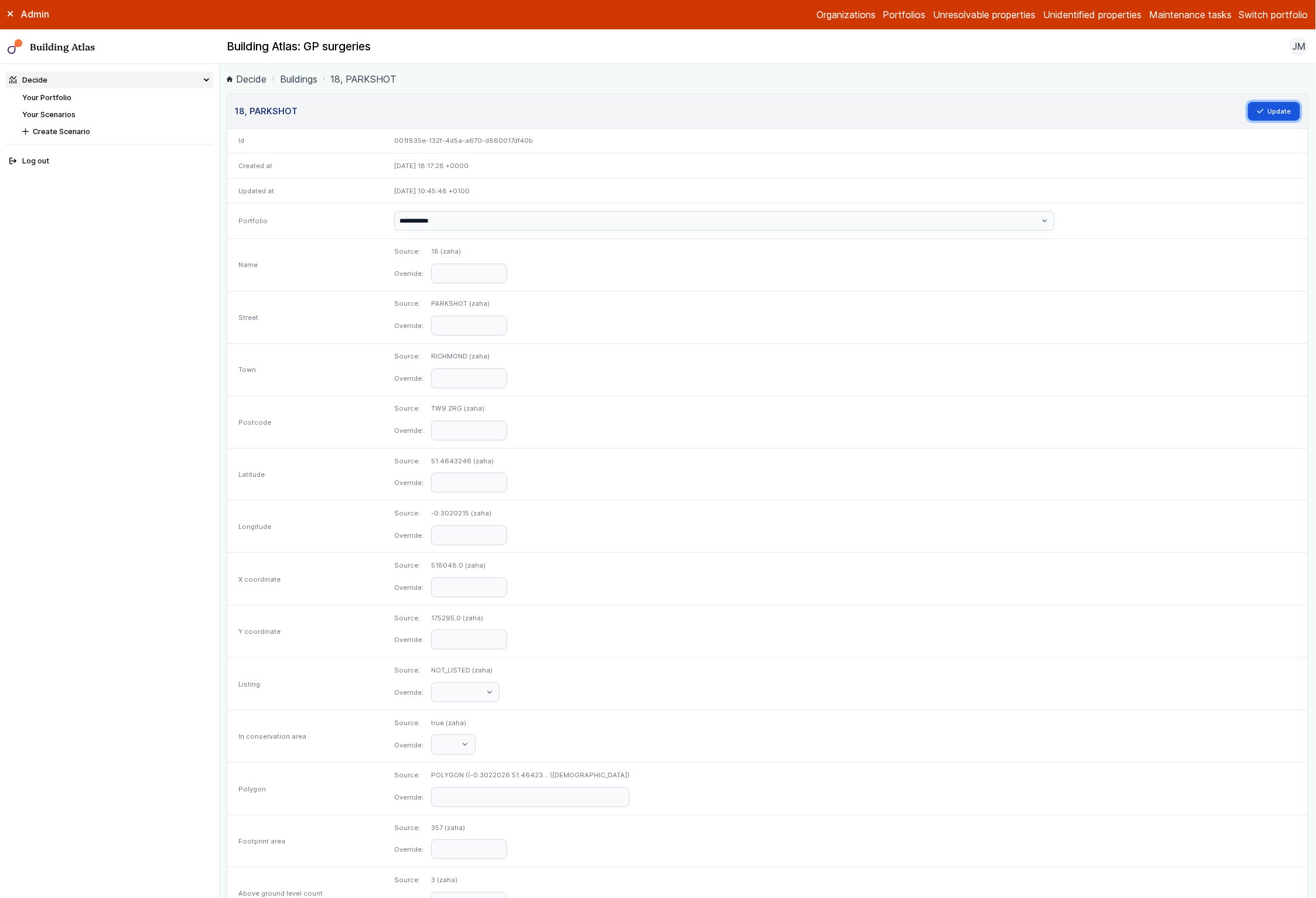
click at [1256, 108] on button "Update" at bounding box center [1274, 111] width 53 height 19
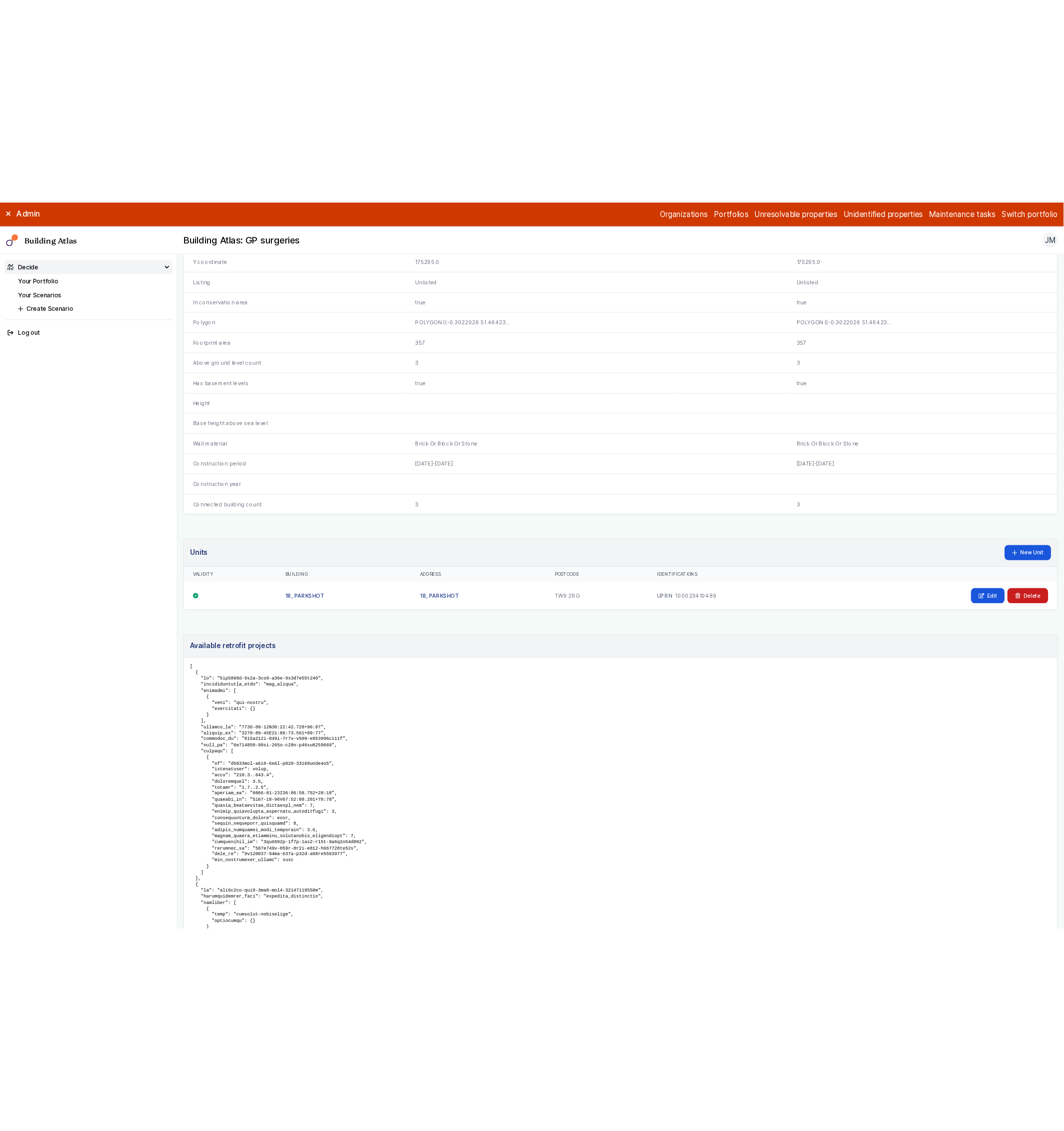
scroll to position [299, 0]
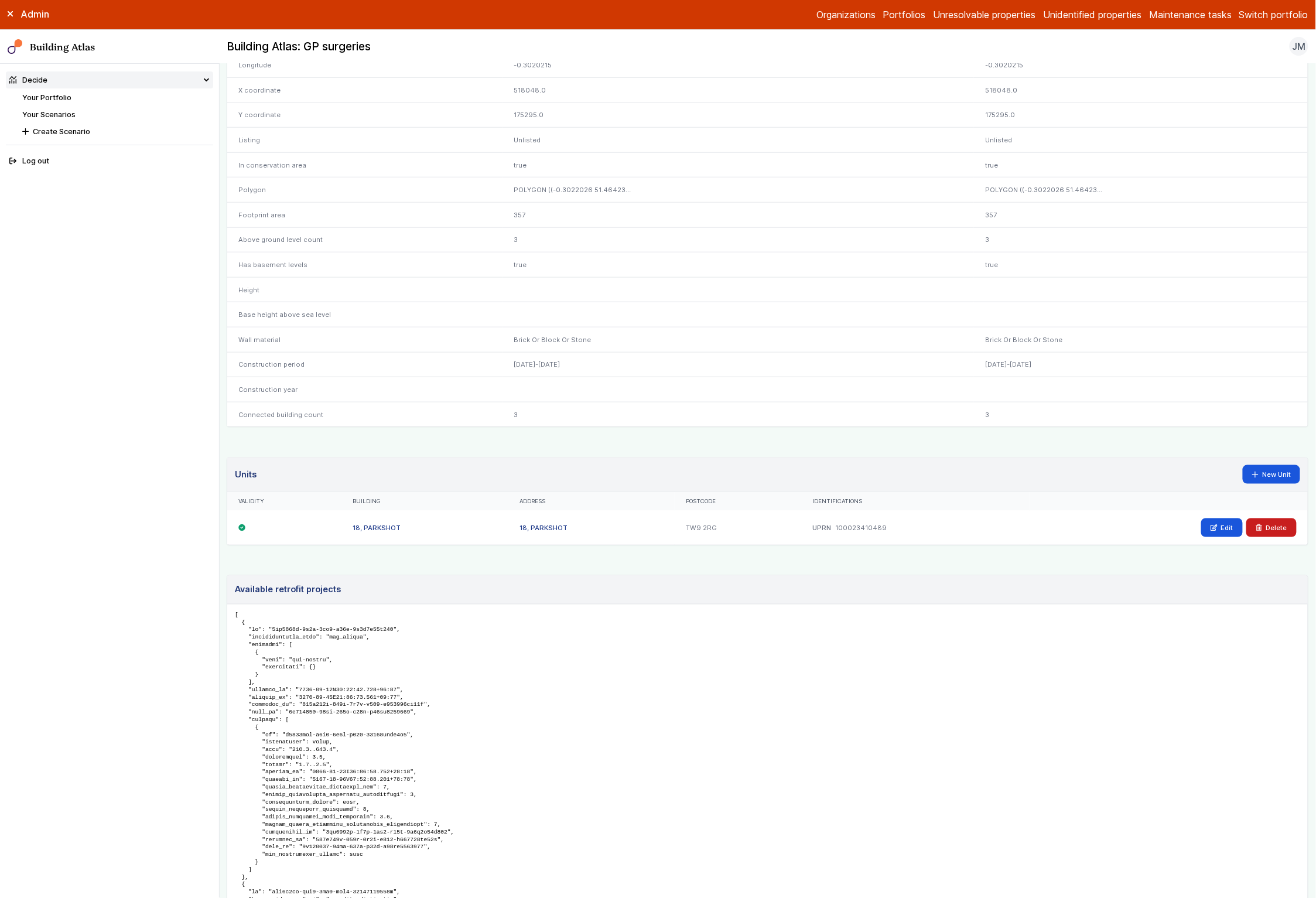
click at [42, 109] on li "Your Scenarios" at bounding box center [117, 114] width 191 height 11
click at [44, 114] on link "Your Scenarios" at bounding box center [49, 114] width 54 height 9
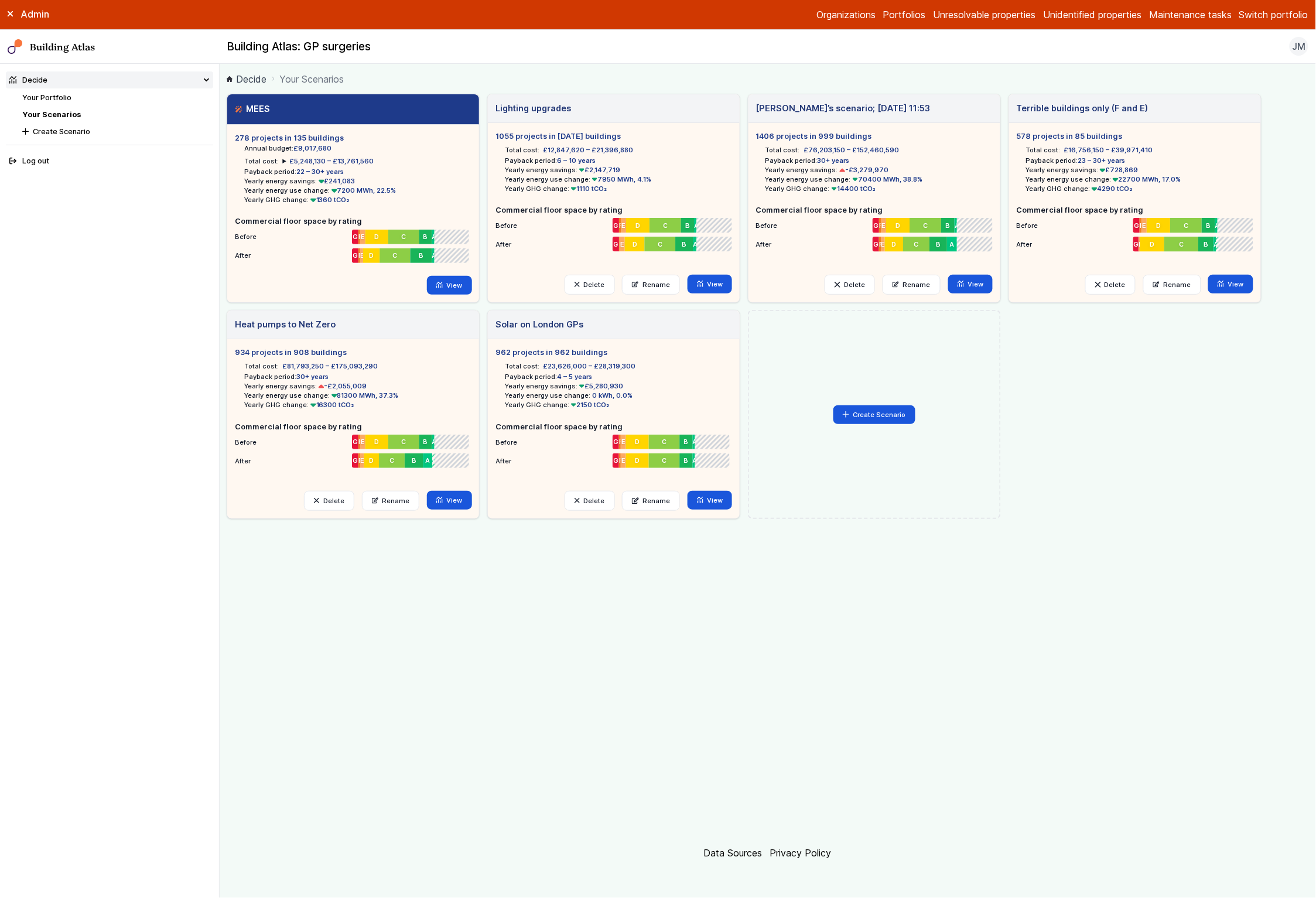
click at [44, 114] on link "Your Scenarios" at bounding box center [51, 114] width 59 height 9
